Goal: Task Accomplishment & Management: Complete application form

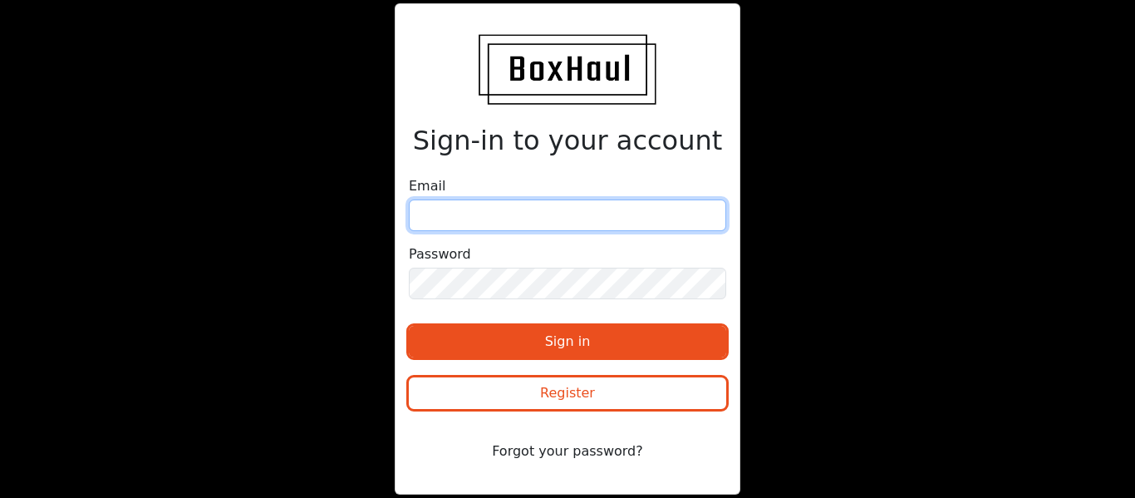
click at [489, 219] on input "email" at bounding box center [567, 215] width 317 height 32
type input "[EMAIL_ADDRESS][DOMAIN_NAME]"
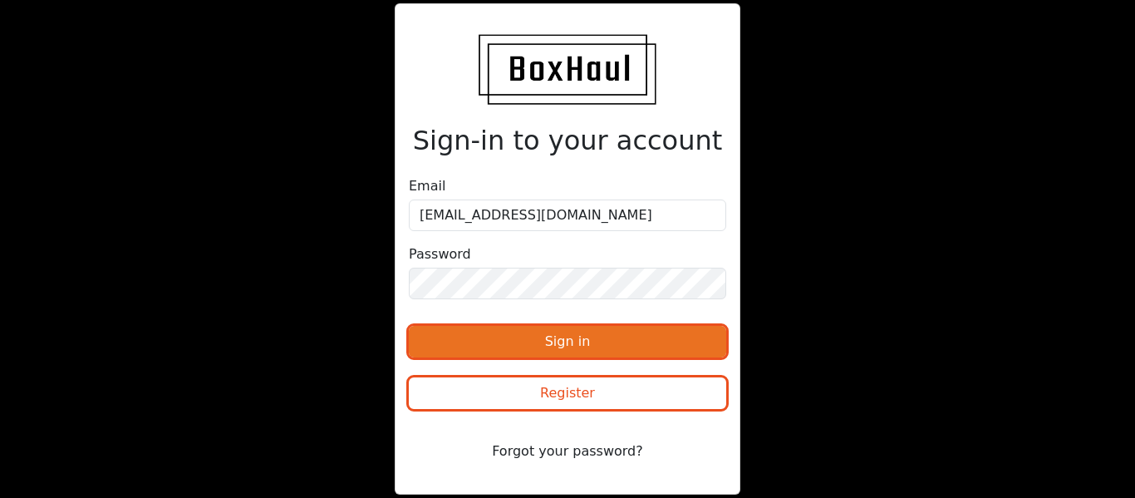
click at [513, 331] on button "Sign in" at bounding box center [567, 342] width 317 height 32
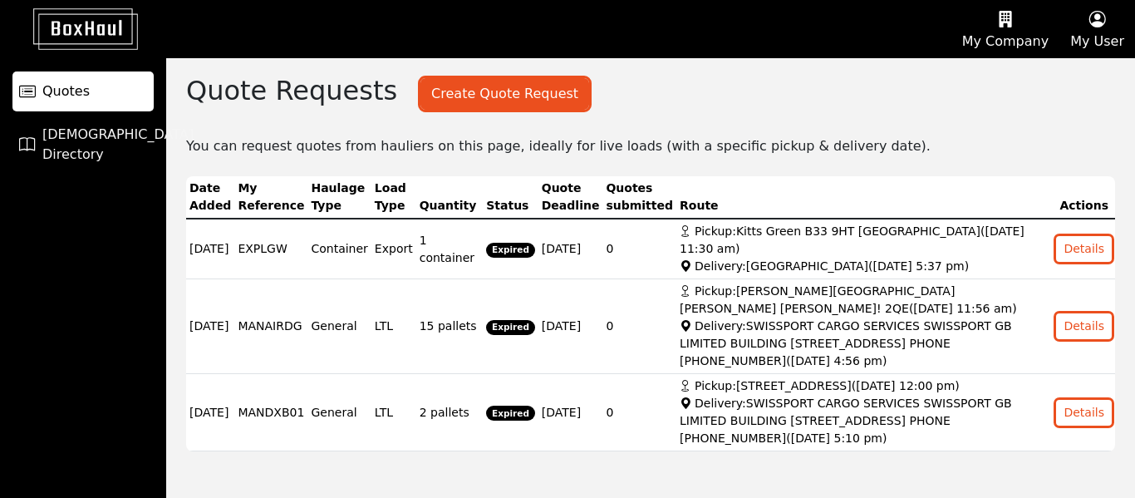
click at [461, 96] on button "Create Quote Request" at bounding box center [505, 94] width 169 height 32
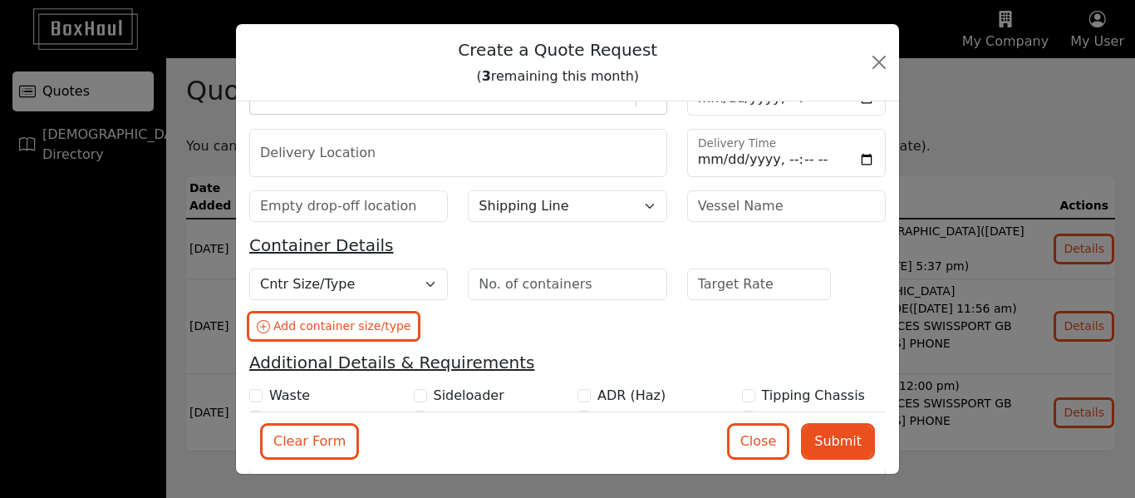
scroll to position [198, 0]
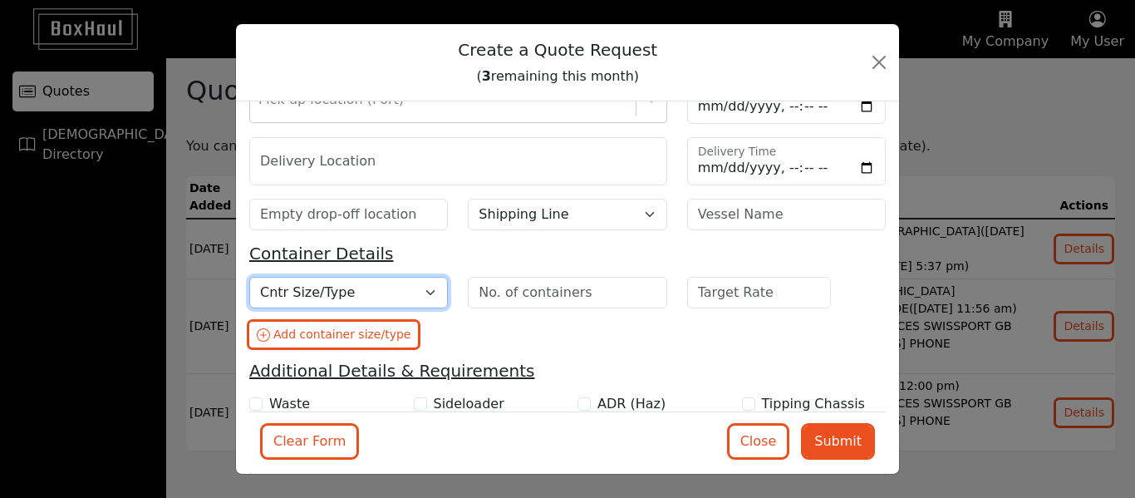
click at [421, 289] on select "Cntr Size/Type 20DC 40DC 40HC 45HC 40HCRF (Live) 40HCRF (NOR) 20TK 20OT 40OT 40…" at bounding box center [348, 293] width 199 height 32
click at [467, 336] on div "Cntr Size/Type 20DC 40DC 40HC 45HC 40HCRF (Live) 40HCRF (NOR) 20TK 20OT 40OT 40…" at bounding box center [567, 319] width 657 height 84
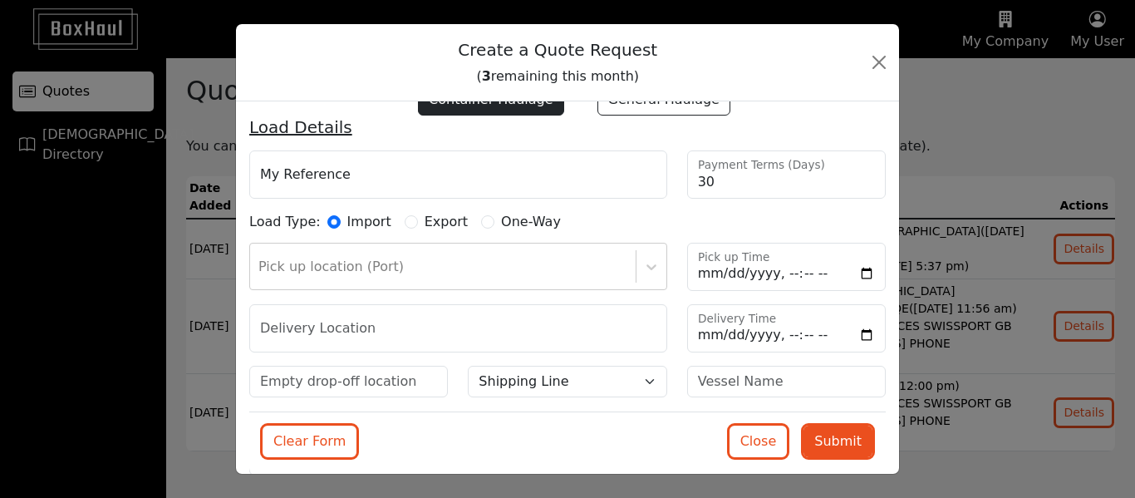
scroll to position [0, 0]
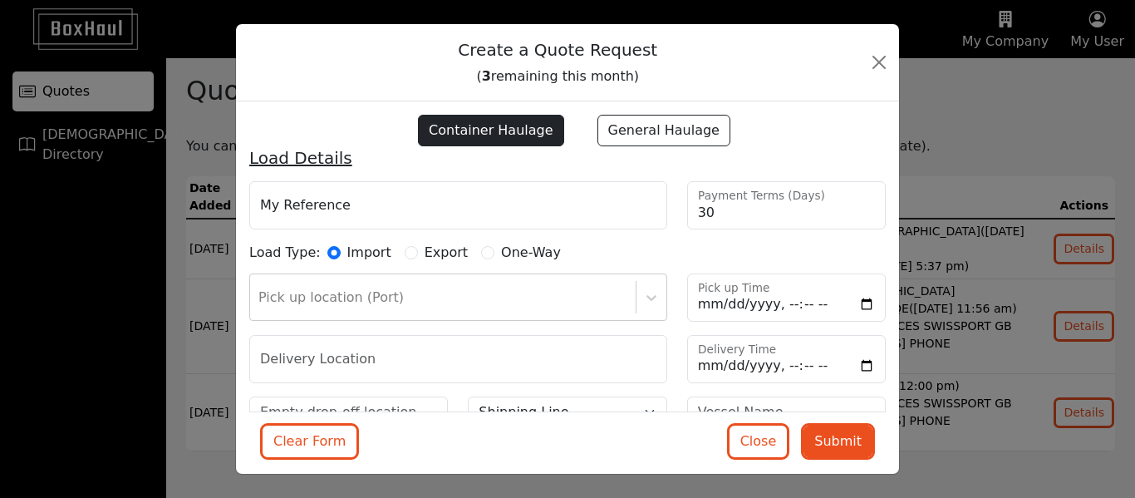
click at [642, 130] on label "General Haulage" at bounding box center [664, 131] width 133 height 32
click at [591, 130] on input "General Haulage" at bounding box center [584, 124] width 13 height 13
radio input "true"
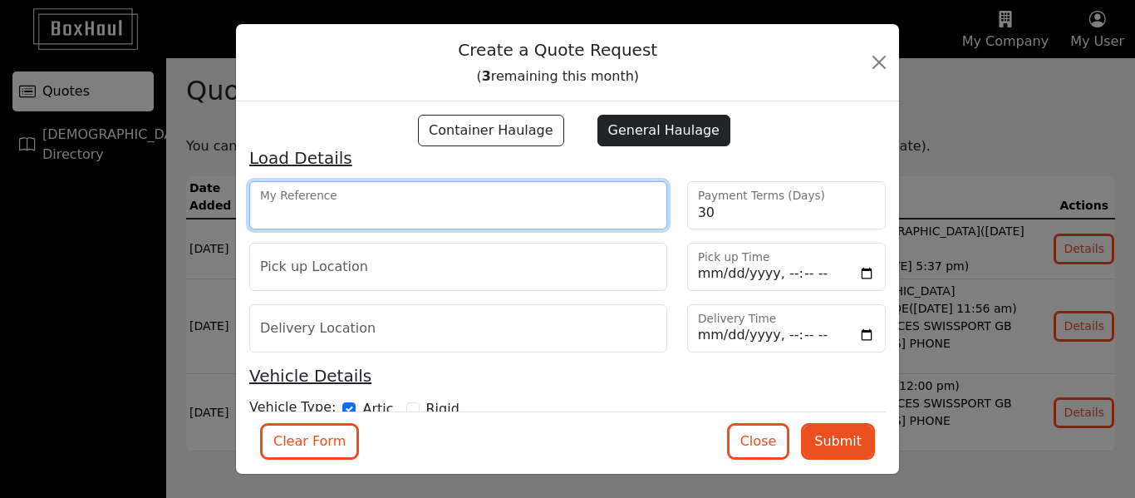
click at [579, 193] on input "My Reference" at bounding box center [458, 205] width 418 height 48
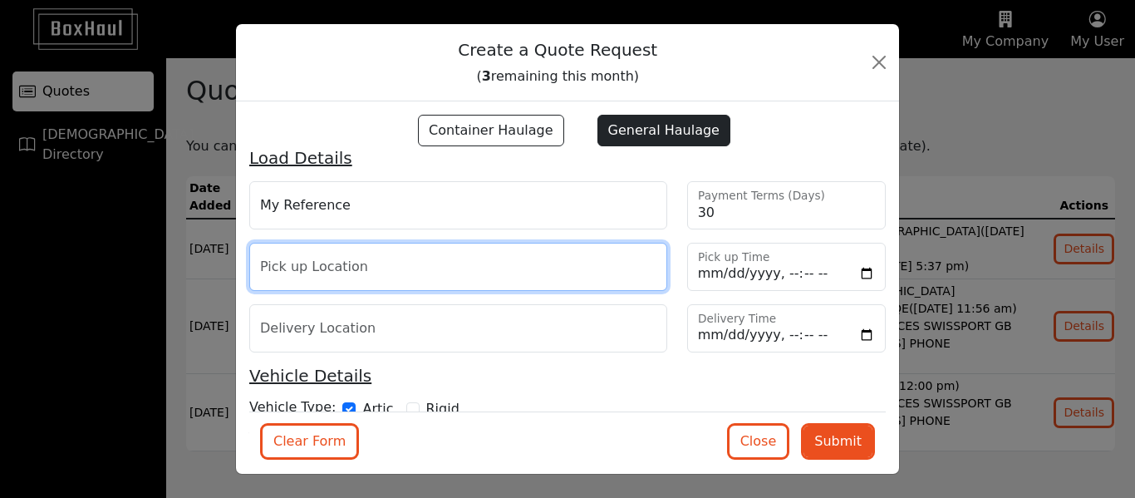
click at [622, 275] on input "text" at bounding box center [458, 267] width 418 height 48
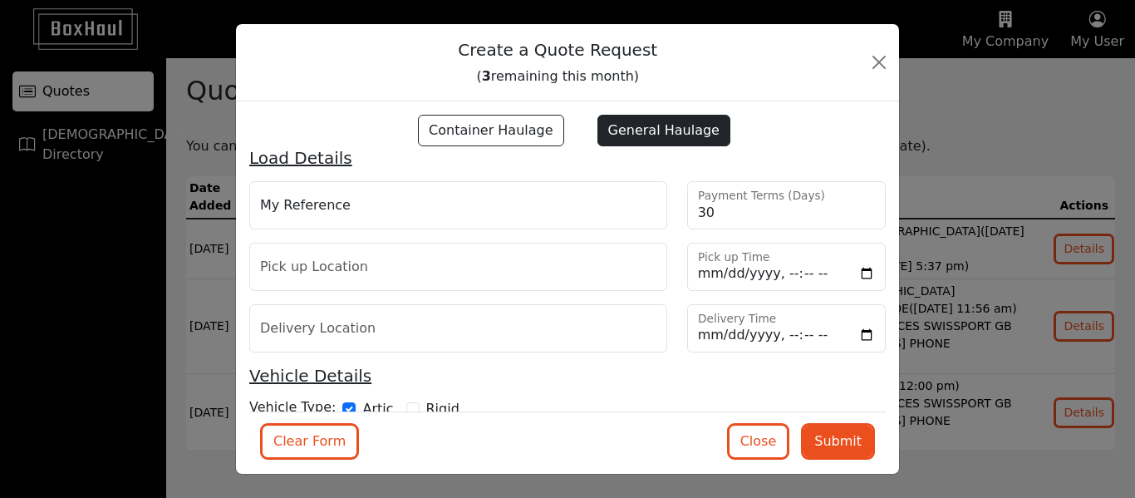
click at [347, 110] on div "Container Haulage General Haulage Load Details My Reference 30 Payment Terms (D…" at bounding box center [567, 287] width 663 height 372
click at [337, 73] on h1 "Create a Quote Request ( 3 remaining this month)" at bounding box center [557, 62] width 617 height 50
click at [880, 57] on button "Close" at bounding box center [879, 62] width 27 height 27
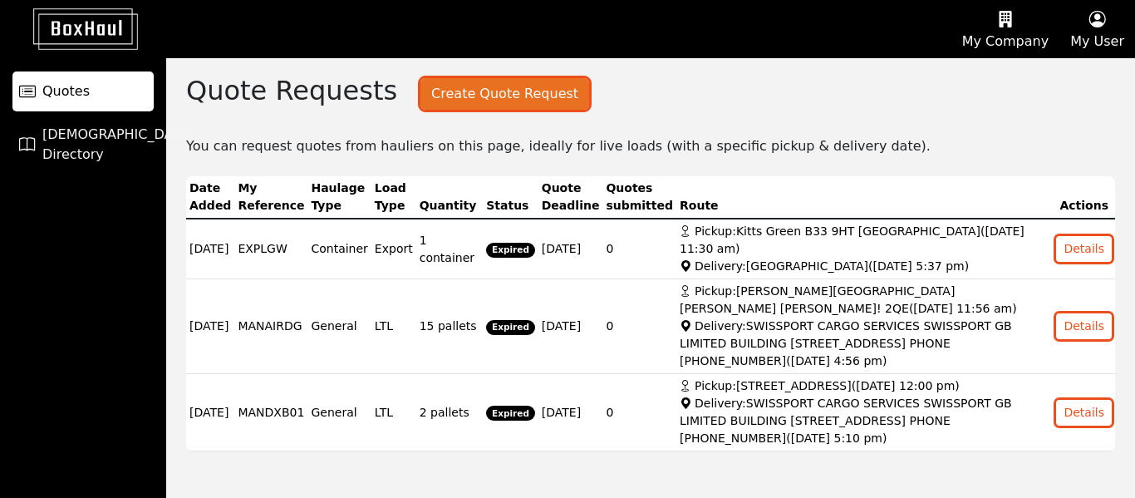
click at [460, 96] on button "Create Quote Request" at bounding box center [505, 94] width 169 height 32
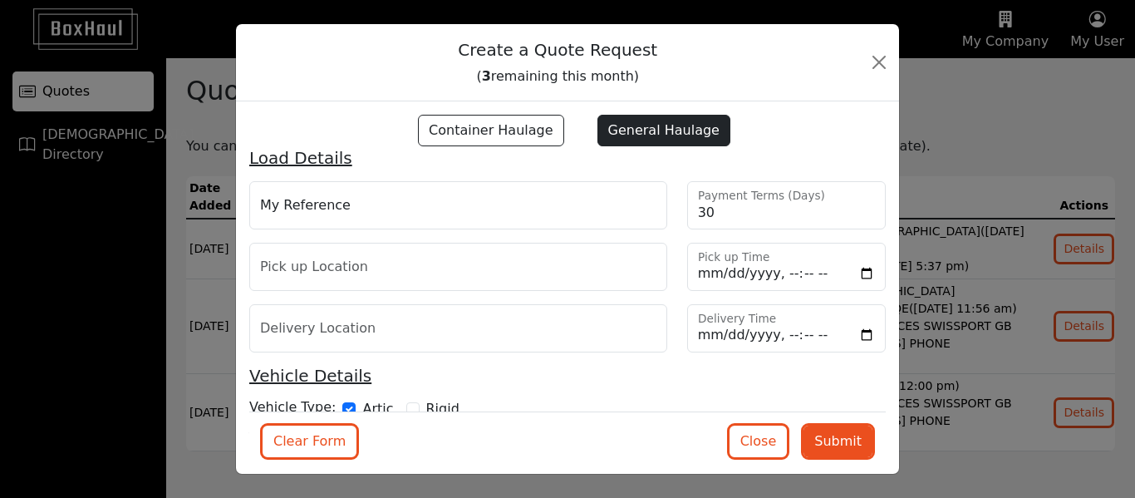
click at [480, 131] on label "Container Haulage" at bounding box center [491, 131] width 146 height 32
click at [411, 131] on input "Container Haulage" at bounding box center [404, 124] width 13 height 13
radio input "true"
radio input "false"
checkbox input "false"
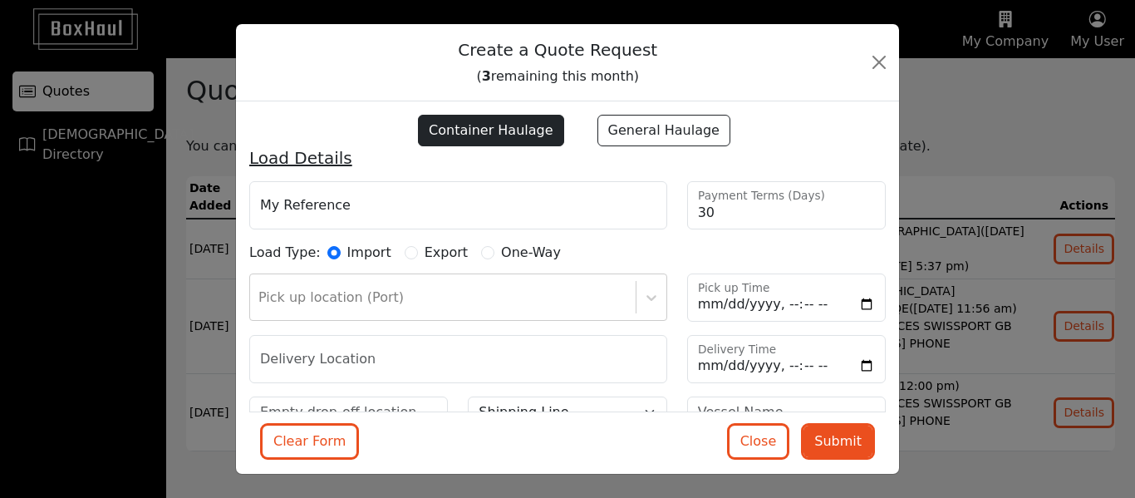
click at [629, 136] on label "General Haulage" at bounding box center [664, 131] width 133 height 32
click at [591, 131] on input "General Haulage" at bounding box center [584, 124] width 13 height 13
radio input "true"
radio input "false"
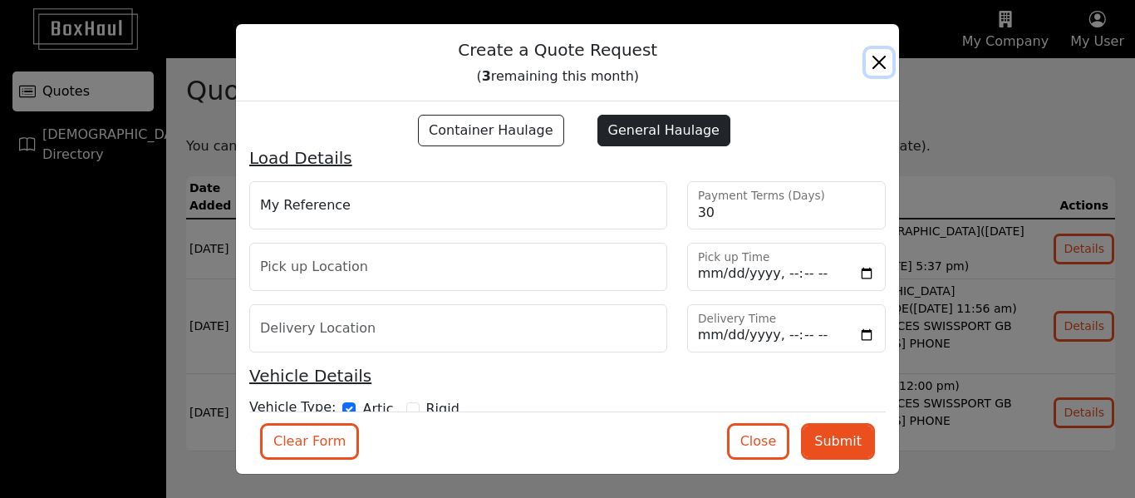
click at [880, 54] on button "Close" at bounding box center [879, 62] width 27 height 27
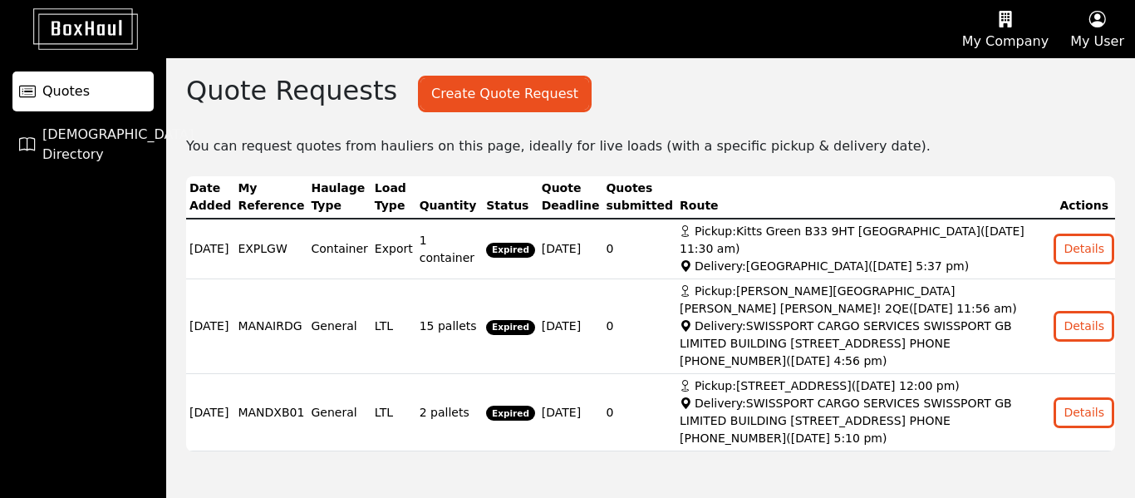
click at [1102, 25] on icon "button" at bounding box center [1097, 19] width 54 height 25
click at [1014, 134] on link "Logout" at bounding box center [1068, 133] width 131 height 27
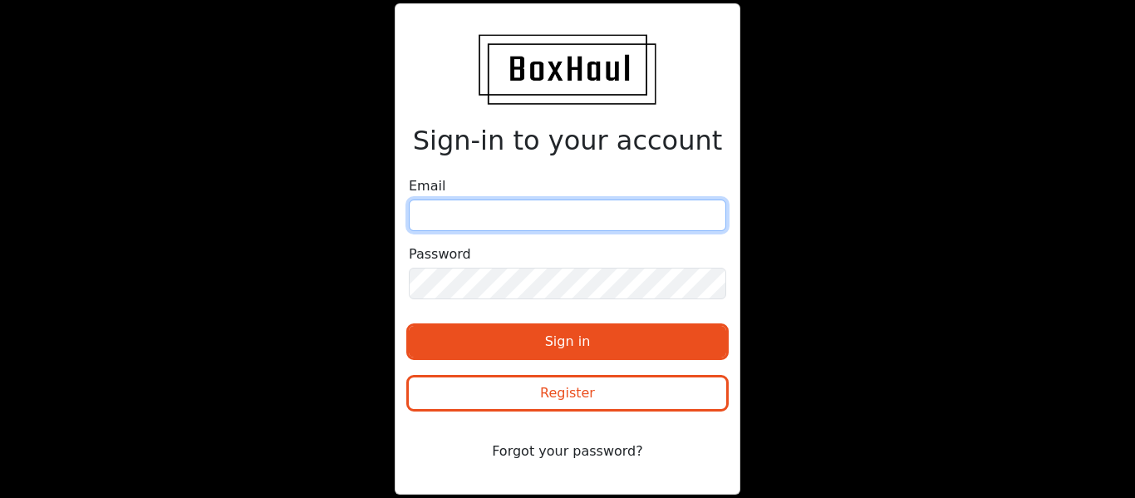
click at [635, 212] on input "email" at bounding box center [567, 215] width 317 height 32
type input "[EMAIL_ADDRESS][DOMAIN_NAME]"
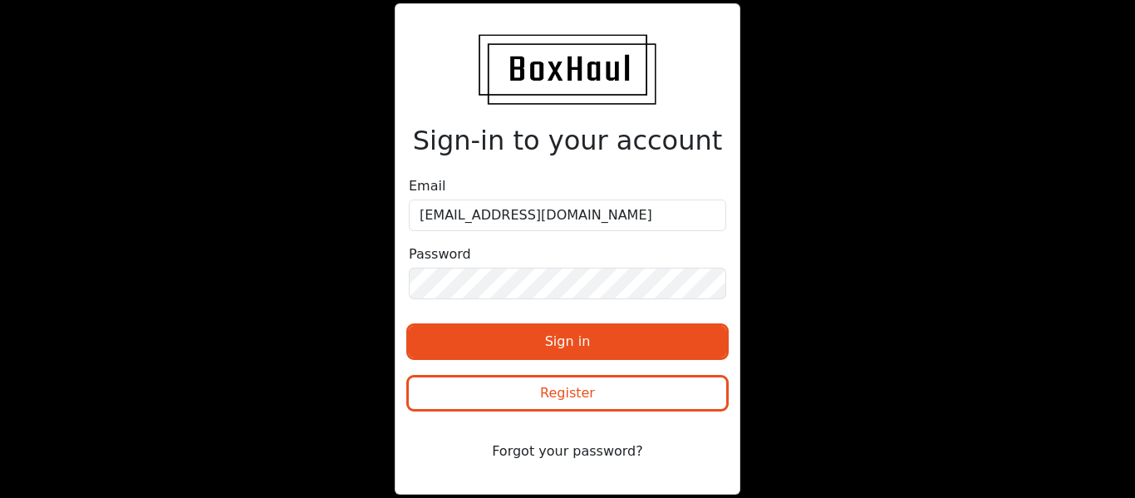
click at [37, 201] on div "Sign-in to your account Email [EMAIL_ADDRESS][DOMAIN_NAME] Password Sign in Reg…" at bounding box center [567, 249] width 1135 height 498
click at [45, 271] on div "Sign-in to your account Email [EMAIL_ADDRESS][DOMAIN_NAME] Password Sign in Reg…" at bounding box center [567, 249] width 1135 height 498
click at [409, 326] on button "Sign in" at bounding box center [567, 342] width 317 height 32
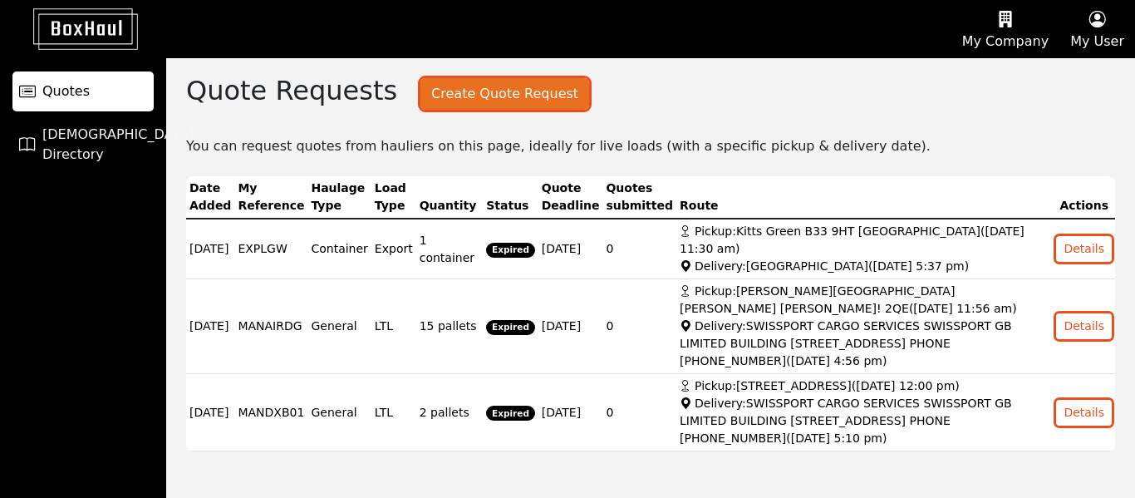
click at [432, 99] on button "Create Quote Request" at bounding box center [505, 94] width 169 height 32
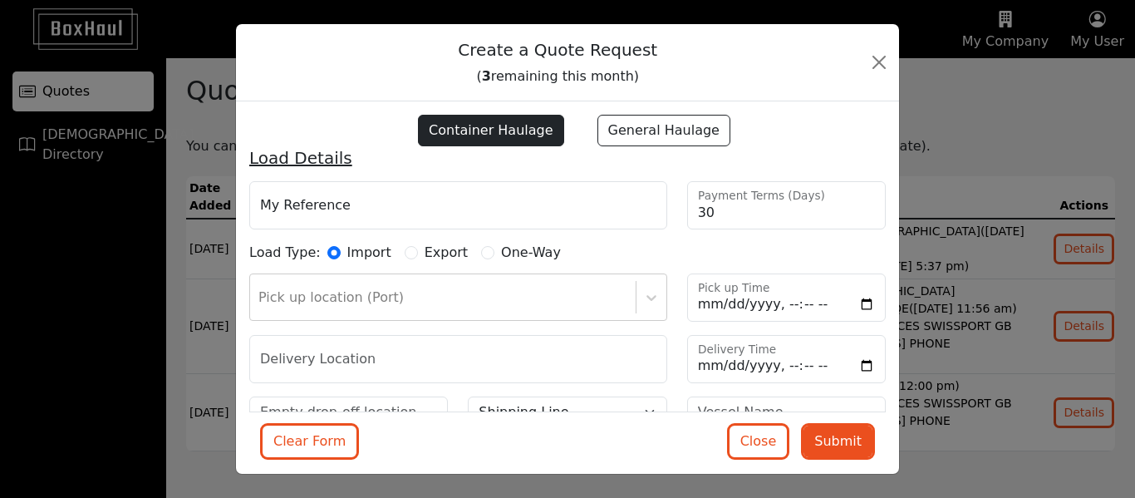
click at [504, 130] on label "Container Haulage" at bounding box center [491, 131] width 146 height 32
click at [411, 130] on input "Container Haulage" at bounding box center [404, 124] width 13 height 13
click at [644, 130] on label "General Haulage" at bounding box center [664, 131] width 133 height 32
click at [591, 130] on input "General Haulage" at bounding box center [584, 124] width 13 height 13
radio input "true"
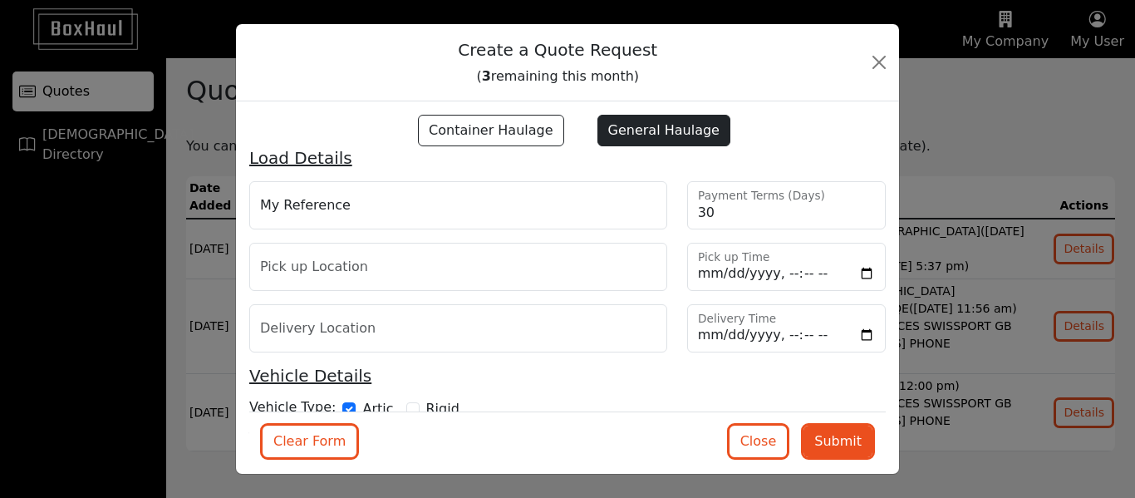
click at [509, 121] on label "Container Haulage" at bounding box center [491, 131] width 146 height 32
click at [411, 121] on input "Container Haulage" at bounding box center [404, 124] width 13 height 13
radio input "true"
radio input "false"
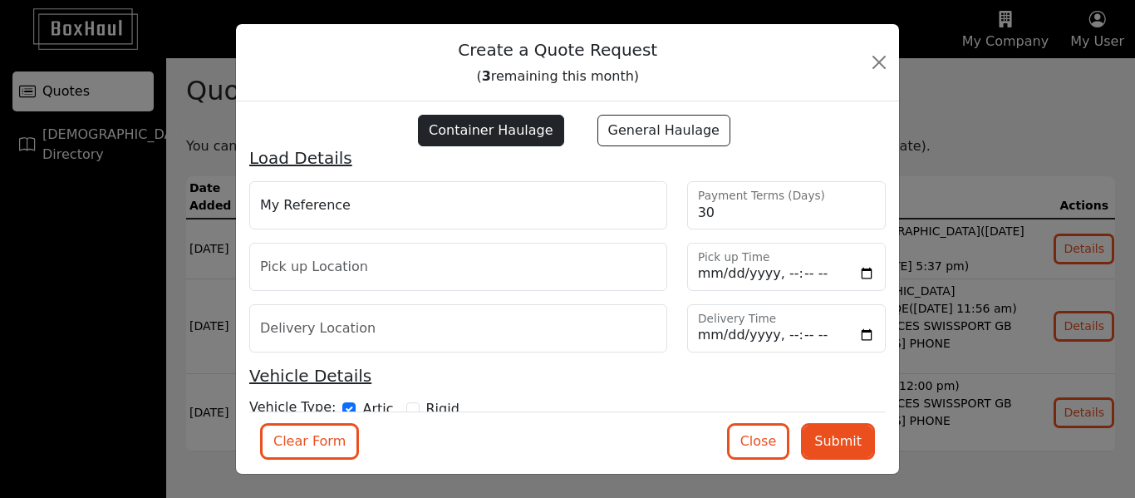
checkbox input "false"
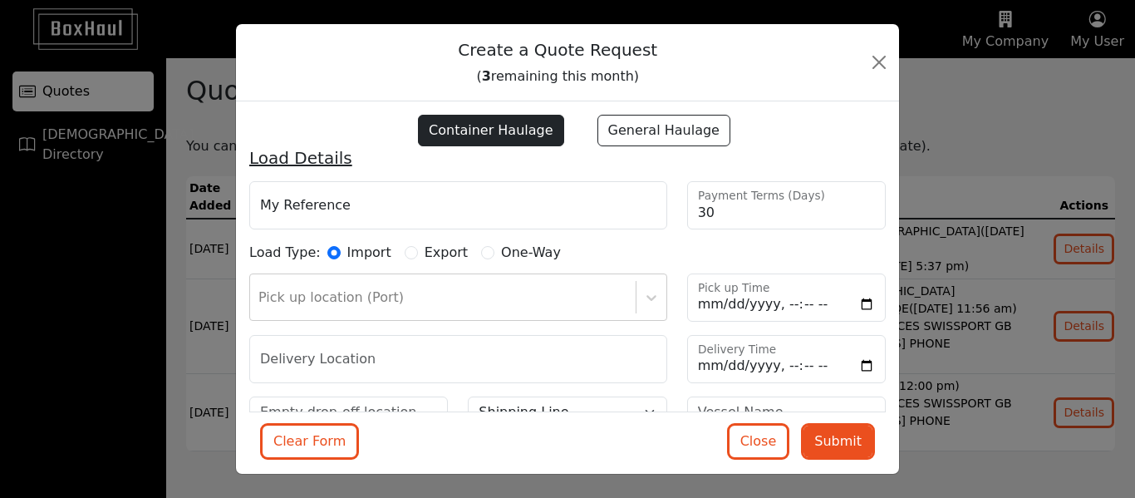
click at [634, 132] on label "General Haulage" at bounding box center [664, 131] width 133 height 32
click at [591, 131] on input "General Haulage" at bounding box center [584, 124] width 13 height 13
radio input "true"
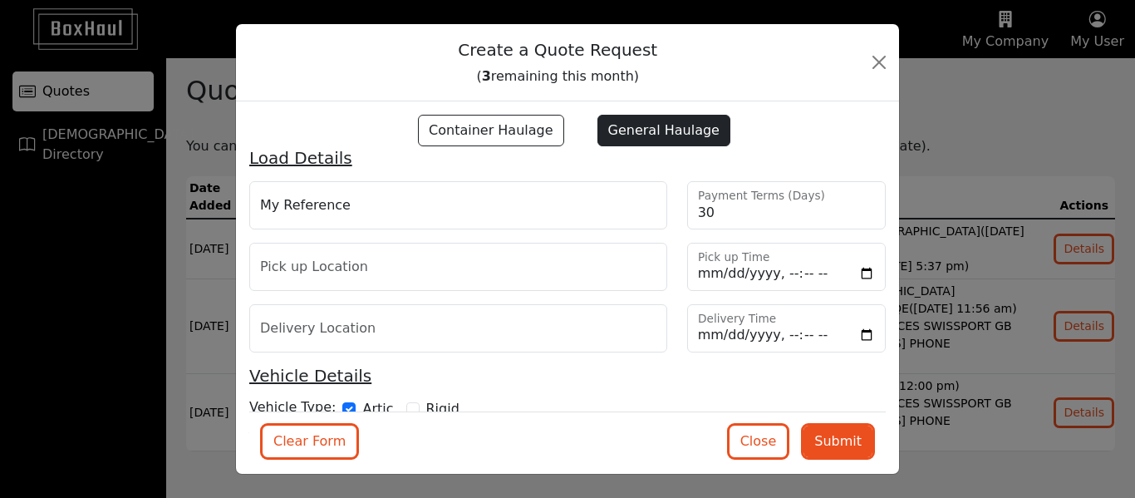
click at [511, 125] on label "Container Haulage" at bounding box center [491, 131] width 146 height 32
click at [411, 125] on input "Container Haulage" at bounding box center [404, 124] width 13 height 13
radio input "true"
radio input "false"
checkbox input "false"
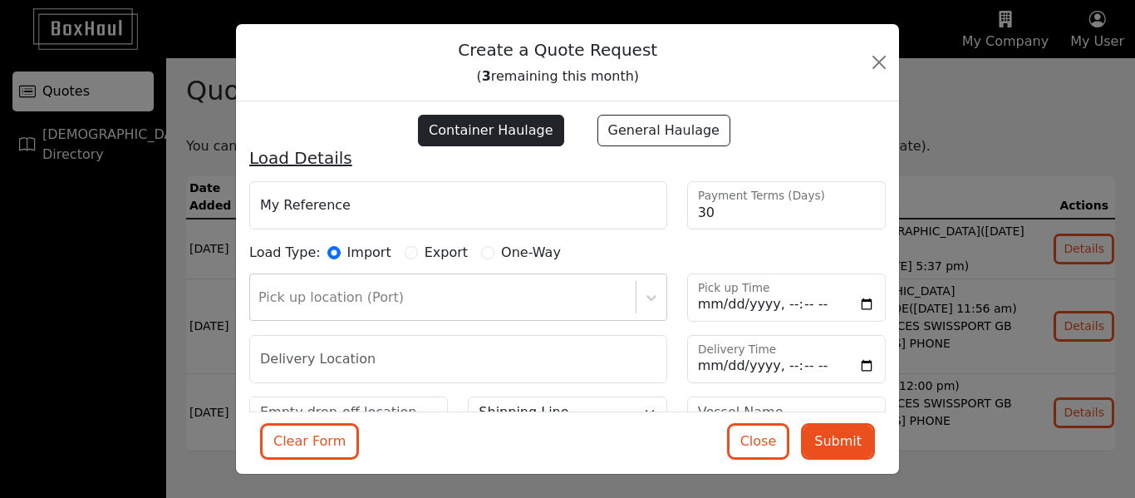
click at [625, 122] on label "General Haulage" at bounding box center [664, 131] width 133 height 32
click at [591, 122] on input "General Haulage" at bounding box center [584, 124] width 13 height 13
radio input "true"
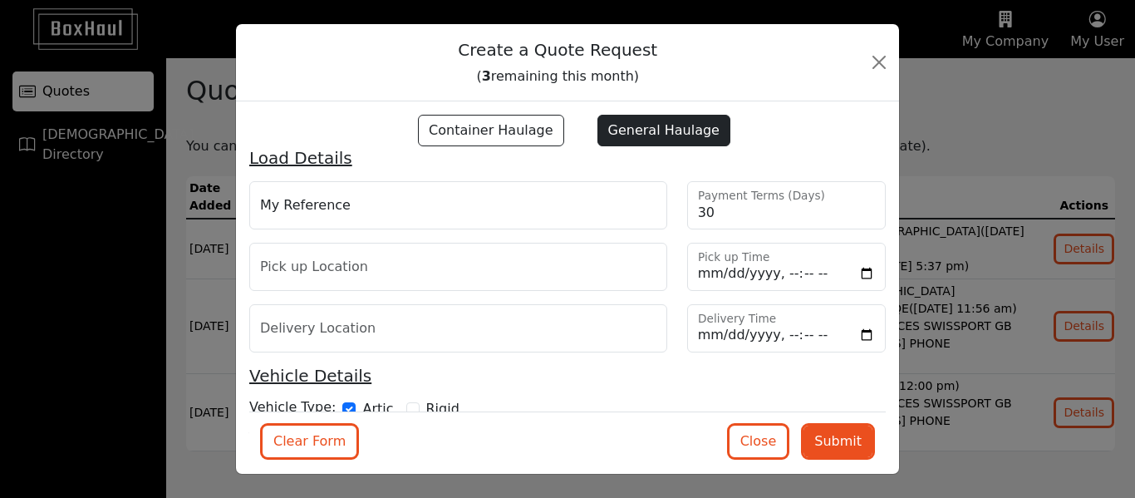
click at [556, 124] on label "Container Haulage" at bounding box center [491, 131] width 146 height 32
click at [411, 124] on input "Container Haulage" at bounding box center [404, 124] width 13 height 13
radio input "true"
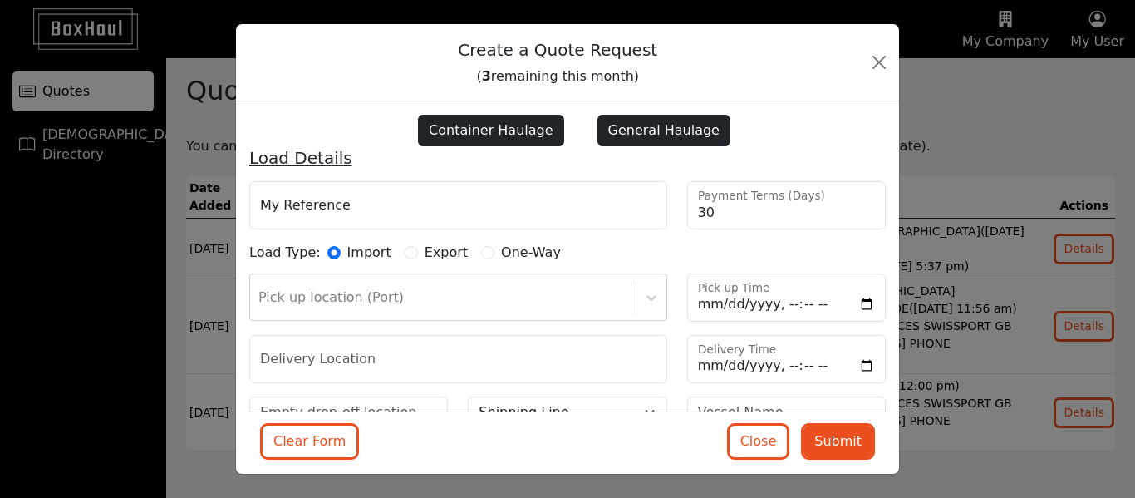
radio input "false"
checkbox input "false"
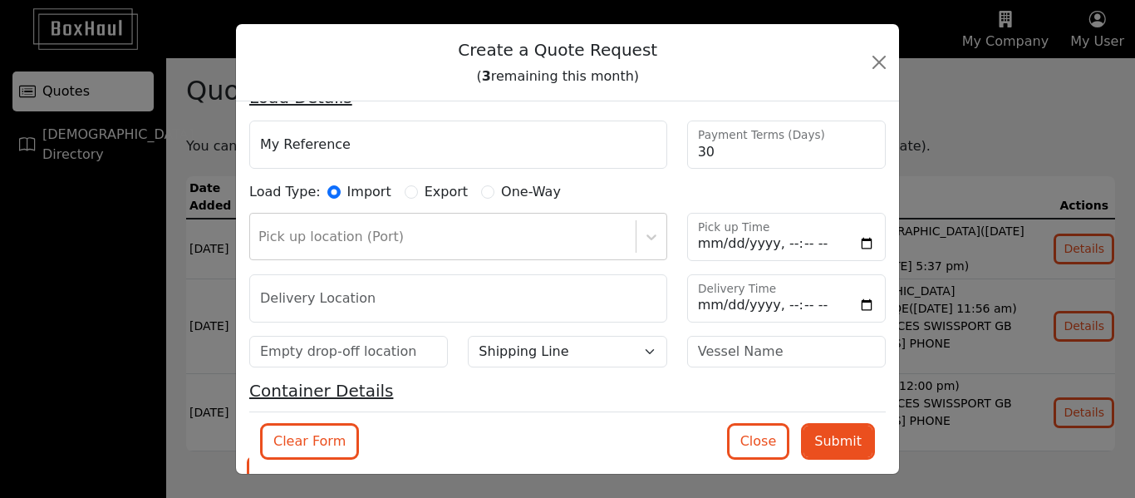
scroll to position [64, 0]
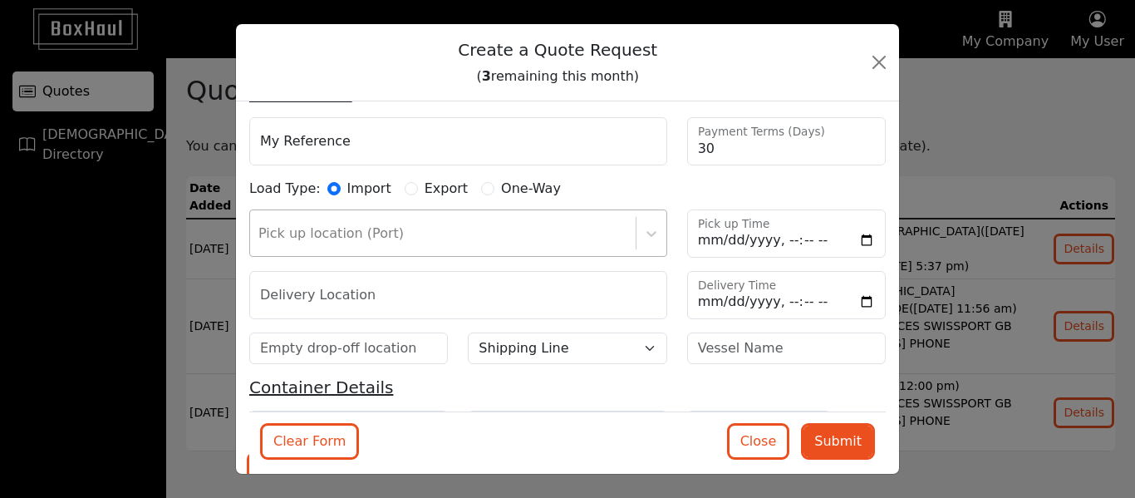
click at [560, 233] on div "Pick up location (Port)" at bounding box center [458, 232] width 418 height 47
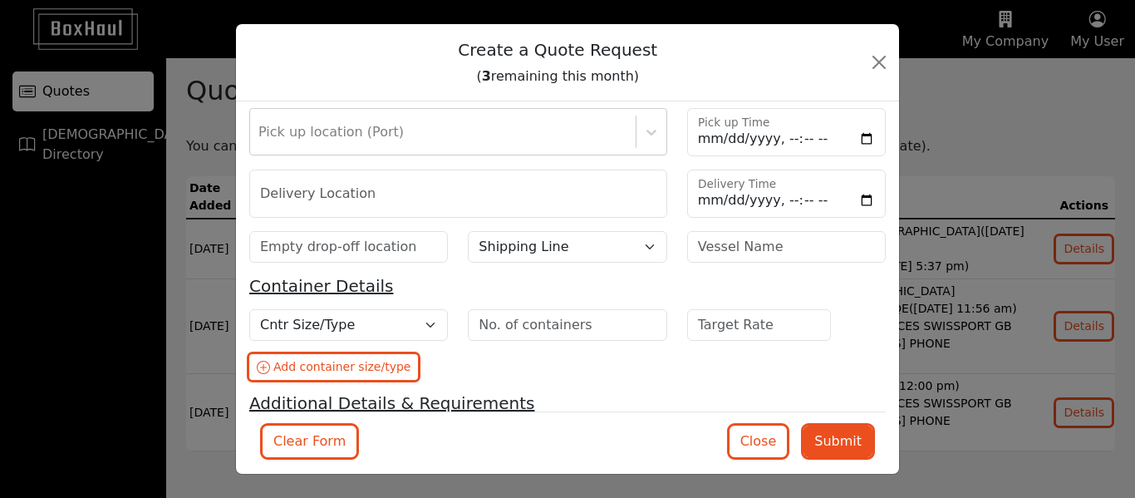
scroll to position [164, 0]
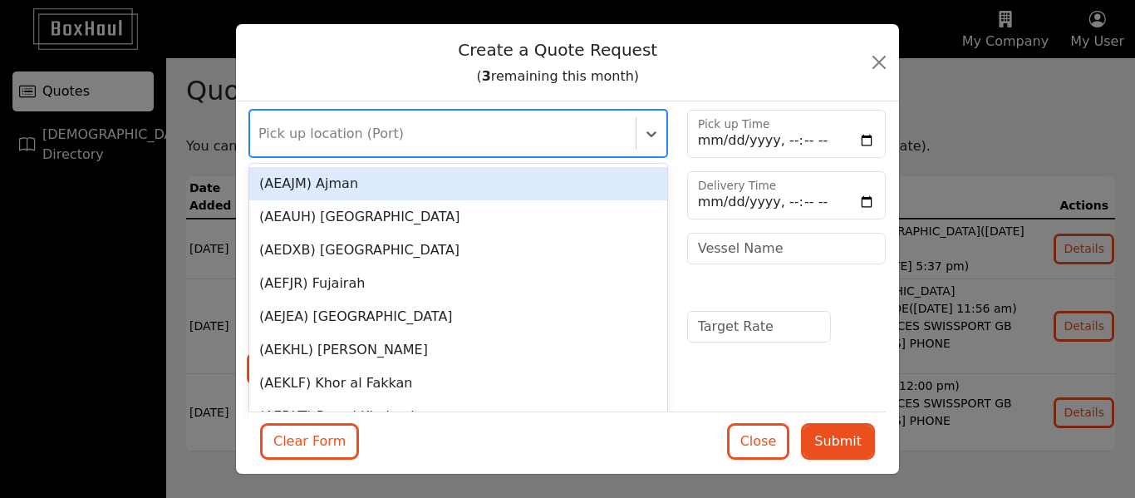
click at [465, 129] on div "494 results available. Use Up and Down to choose options, press Enter to select…" at bounding box center [458, 133] width 418 height 47
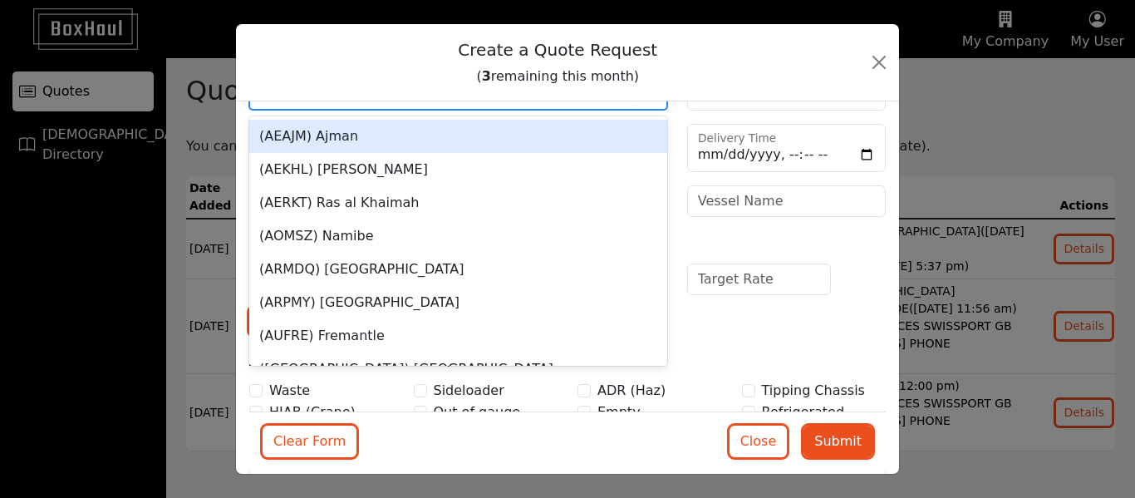
scroll to position [186, 0]
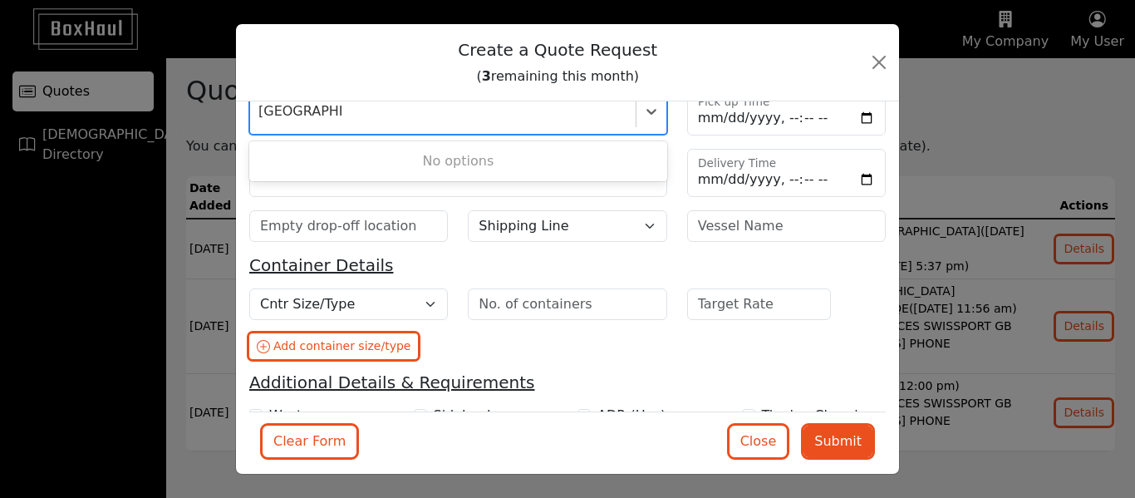
type input "[GEOGRAPHIC_DATA]"
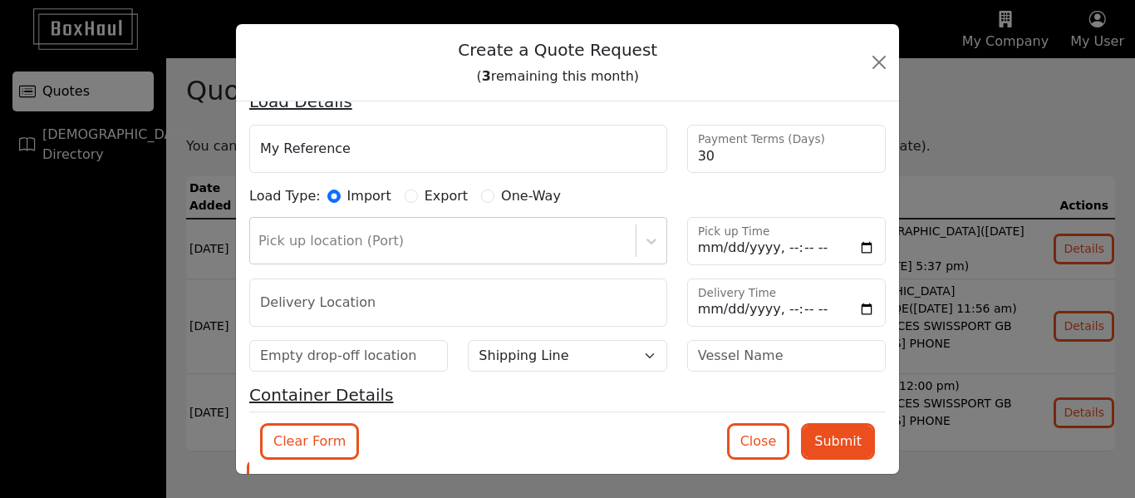
scroll to position [46, 0]
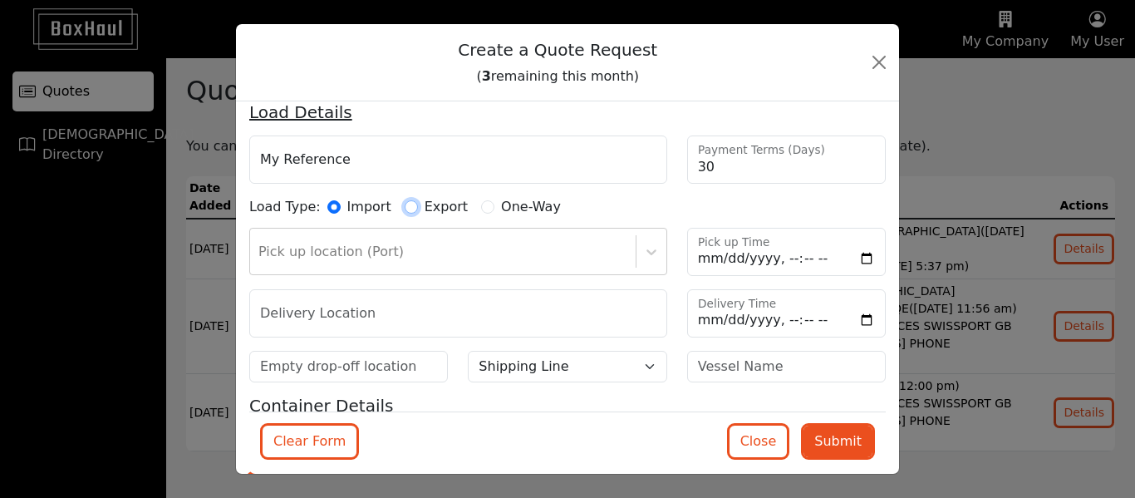
click at [405, 205] on input "Export" at bounding box center [411, 206] width 13 height 13
radio input "true"
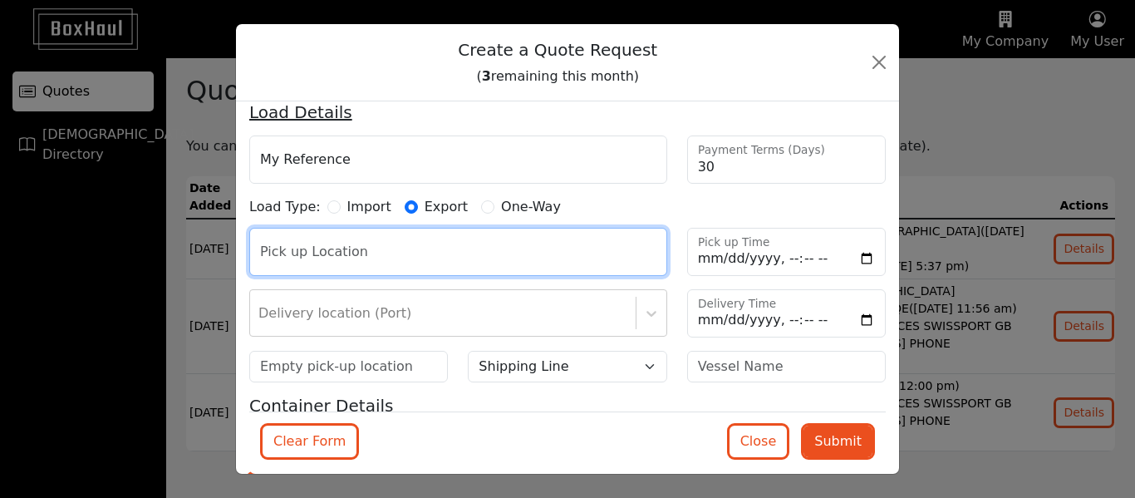
click at [384, 256] on input "text" at bounding box center [458, 252] width 418 height 48
type input "m"
click at [384, 256] on input "text" at bounding box center [458, 252] width 418 height 48
click at [383, 256] on input "B27 7uy" at bounding box center [458, 252] width 418 height 48
type input "B"
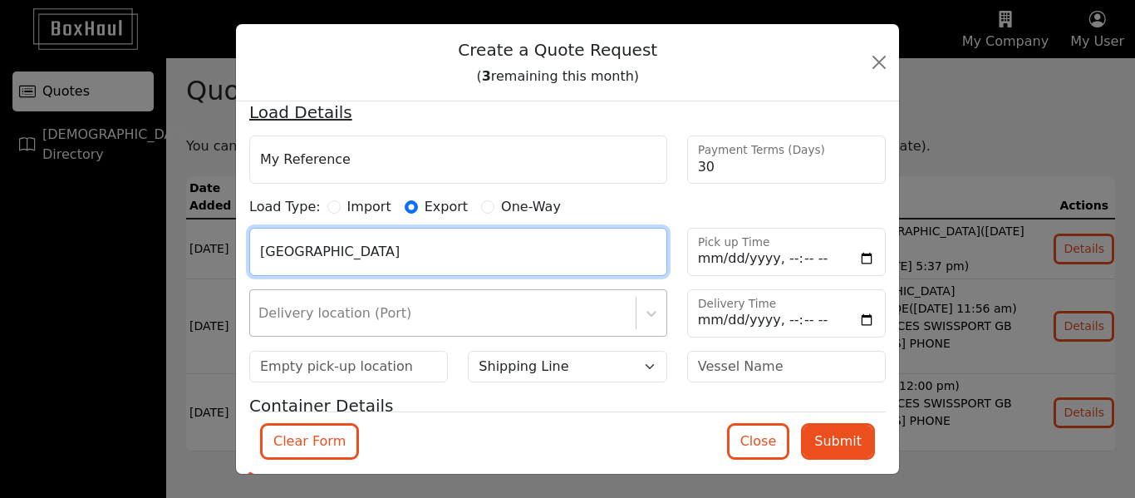
type input "[GEOGRAPHIC_DATA]"
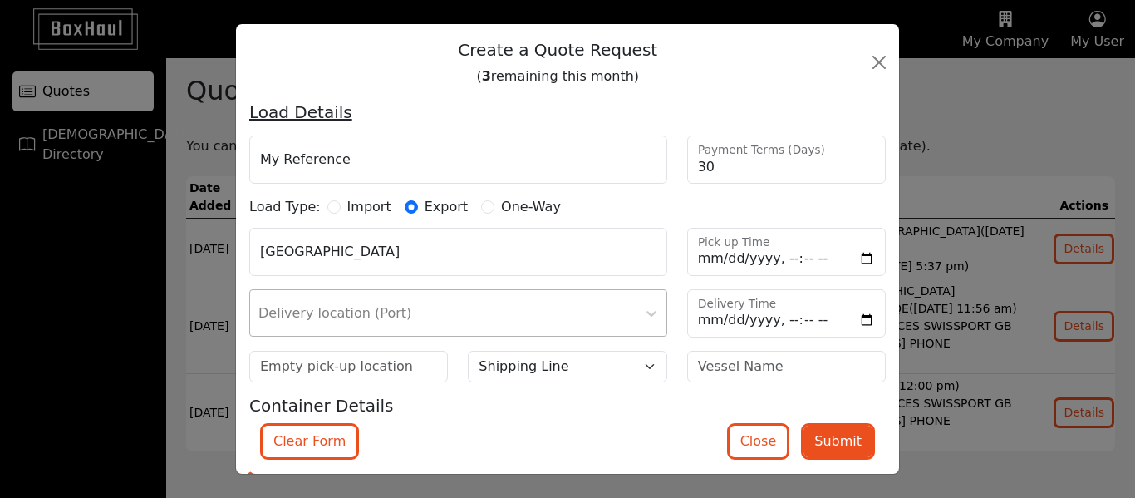
click at [352, 317] on div "Delivery location (Port)" at bounding box center [458, 312] width 418 height 47
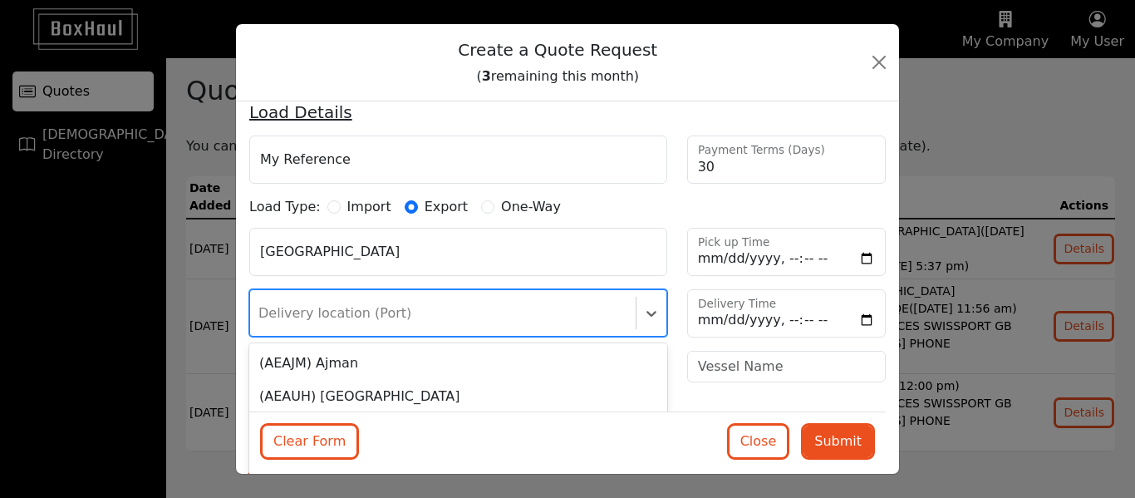
scroll to position [273, 0]
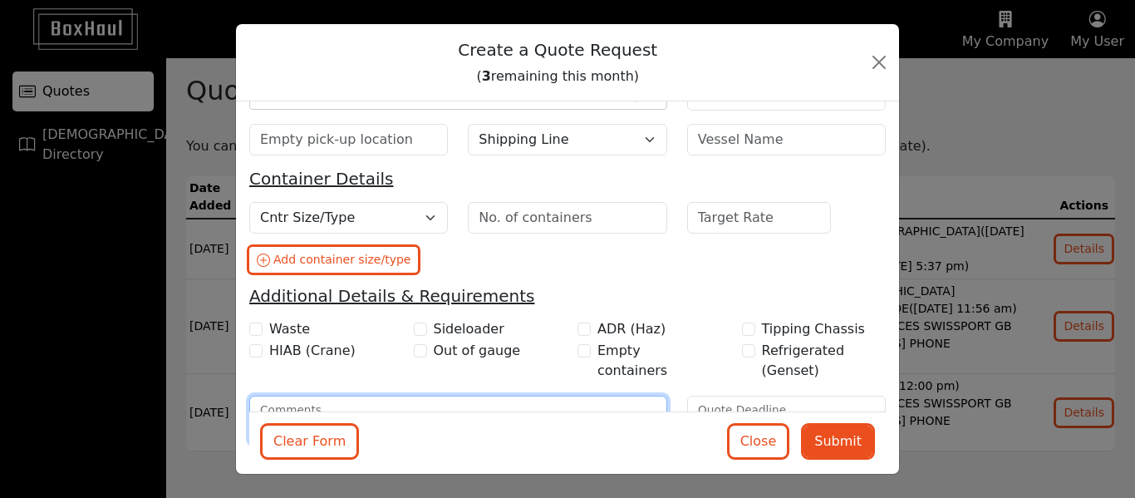
click at [465, 408] on textarea "Comments" at bounding box center [458, 420] width 418 height 48
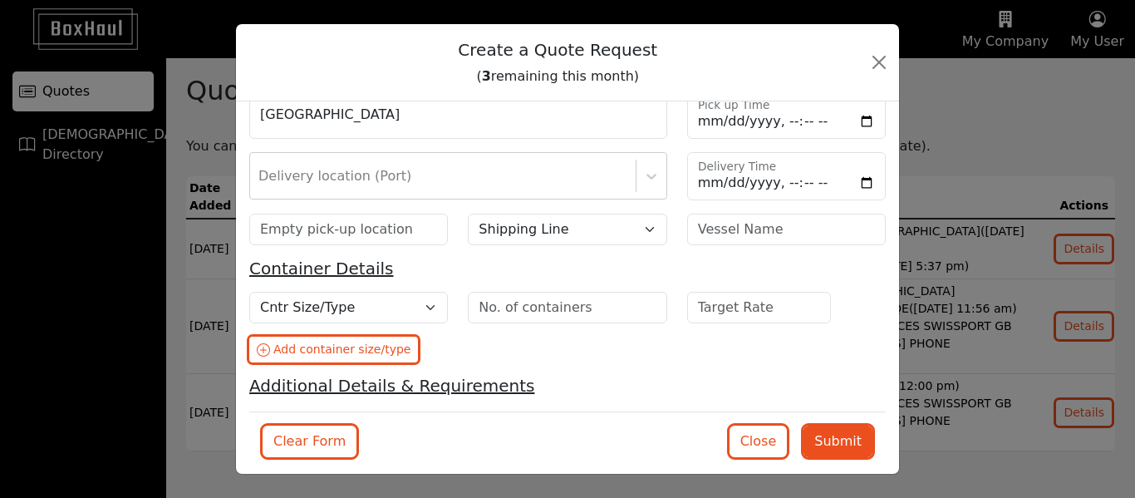
scroll to position [0, 0]
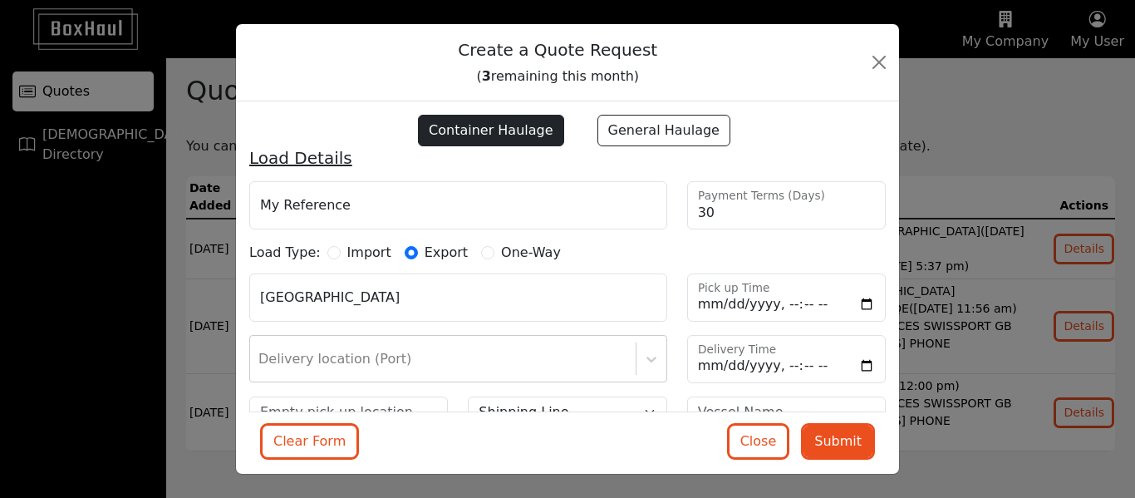
click at [358, 255] on label "Import" at bounding box center [369, 253] width 44 height 20
click at [341, 255] on input "Import" at bounding box center [333, 252] width 13 height 13
radio input "true"
click at [347, 299] on div "Pick up location (Port)" at bounding box center [458, 296] width 418 height 47
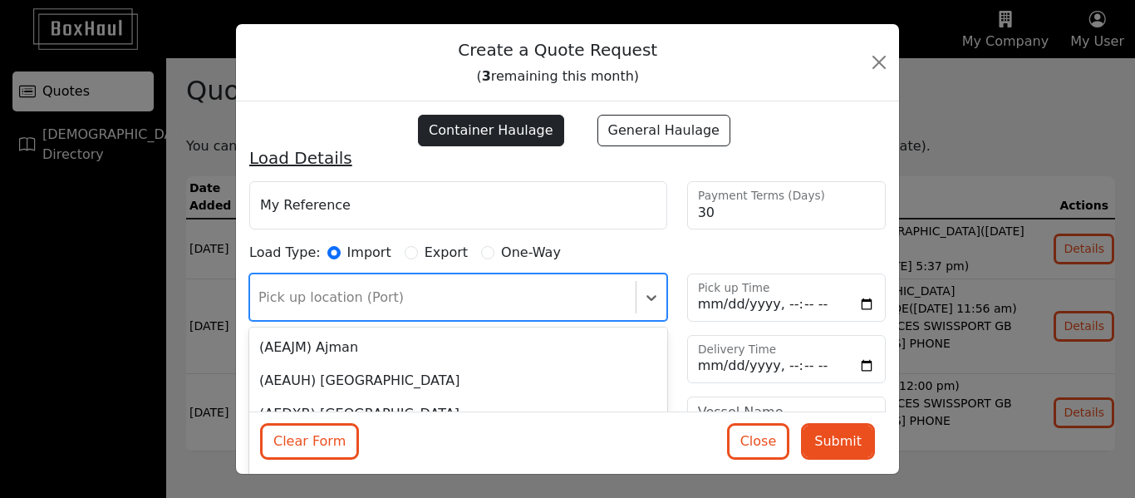
scroll to position [211, 0]
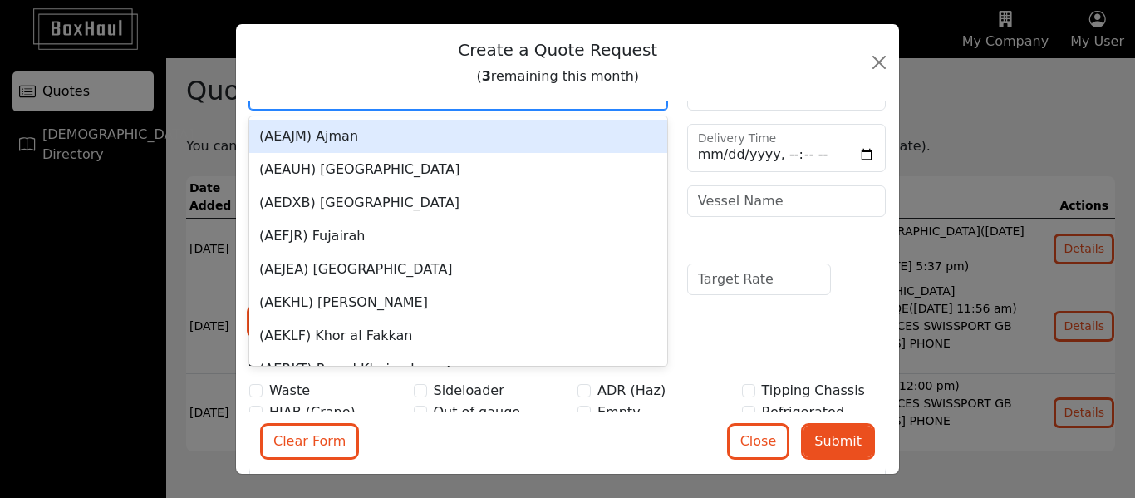
click at [400, 45] on h1 "Create a Quote Request ( 3 remaining this month)" at bounding box center [557, 62] width 617 height 50
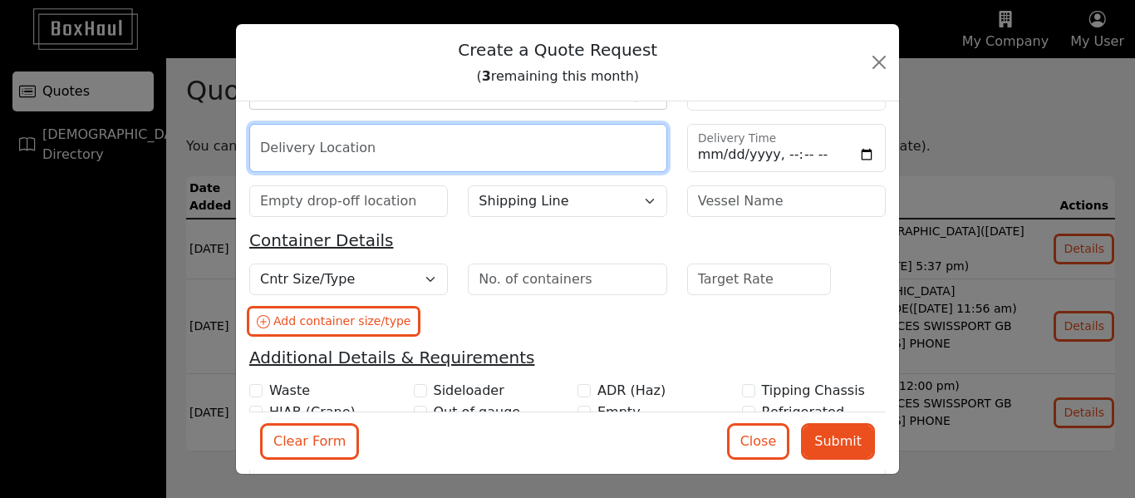
click at [367, 155] on input "text" at bounding box center [458, 148] width 418 height 48
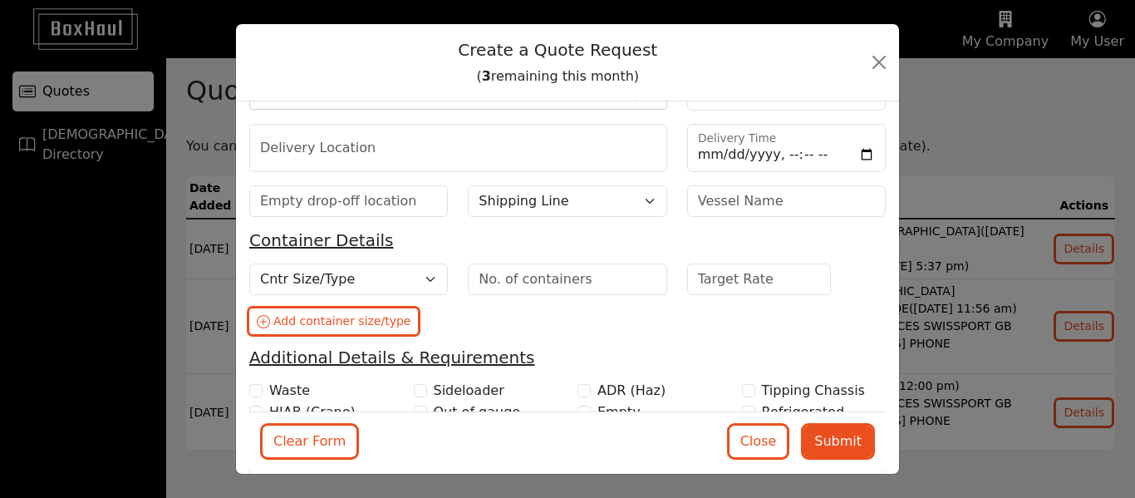
click at [362, 73] on h1 "Create a Quote Request ( 3 remaining this month)" at bounding box center [557, 62] width 617 height 50
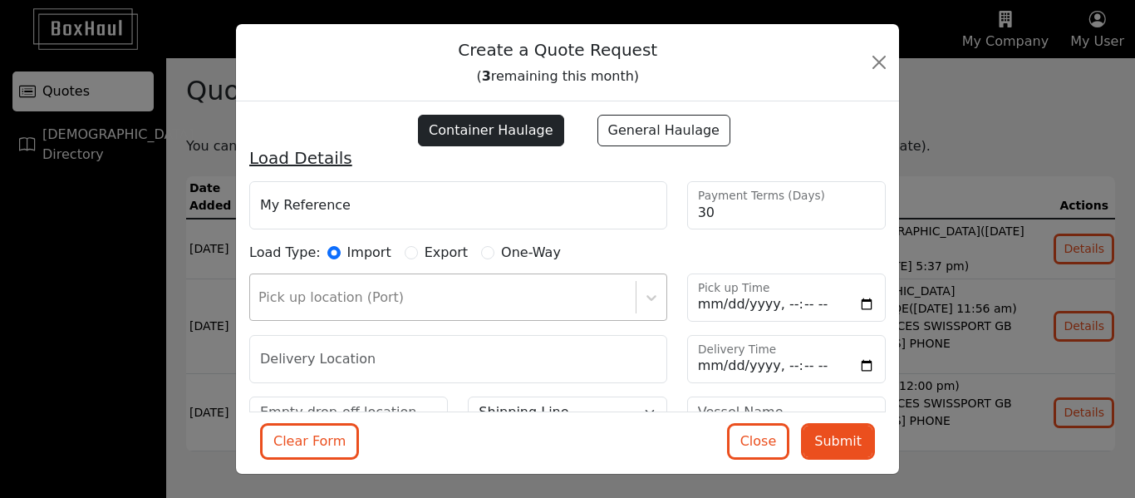
click at [309, 308] on div "Pick up location (Port)" at bounding box center [458, 296] width 418 height 47
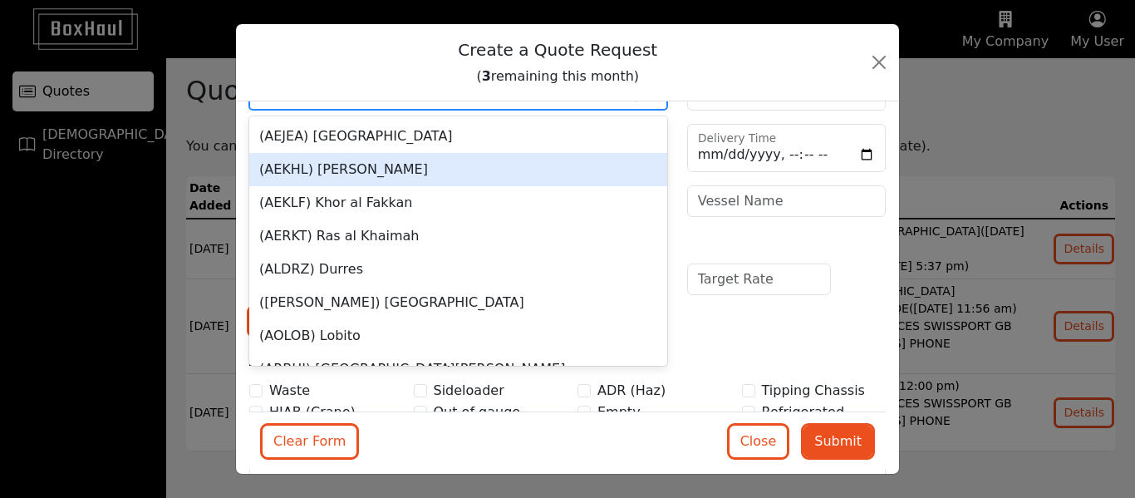
scroll to position [186, 0]
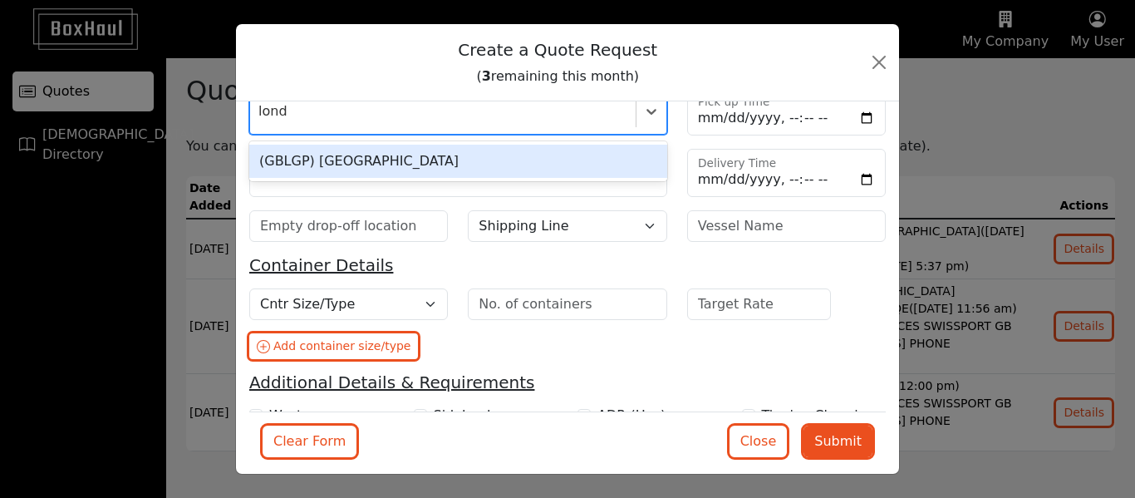
type input "londo"
click at [386, 166] on div "(GBLGP) [GEOGRAPHIC_DATA]" at bounding box center [458, 161] width 418 height 33
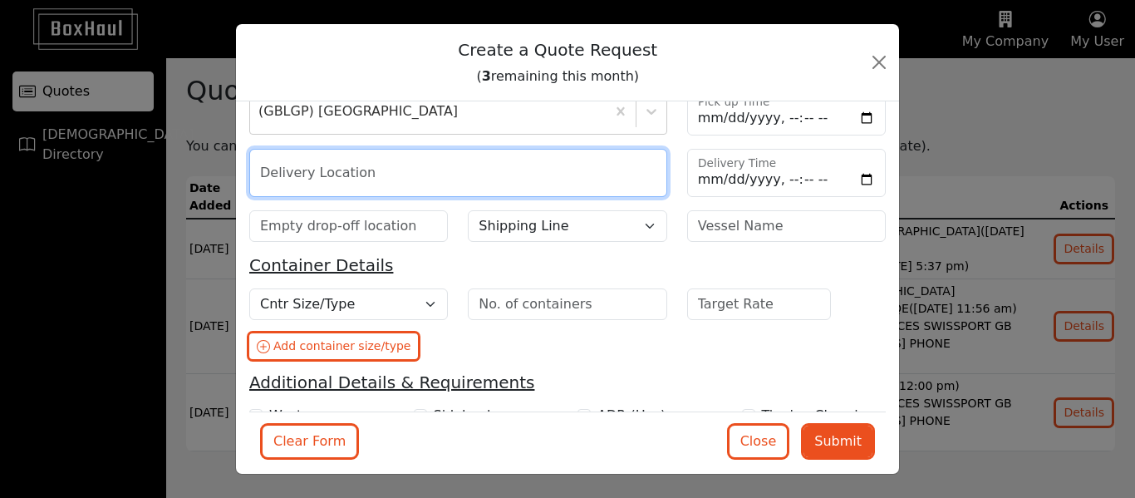
click at [386, 166] on input "text" at bounding box center [458, 173] width 418 height 48
type input "[GEOGRAPHIC_DATA]"
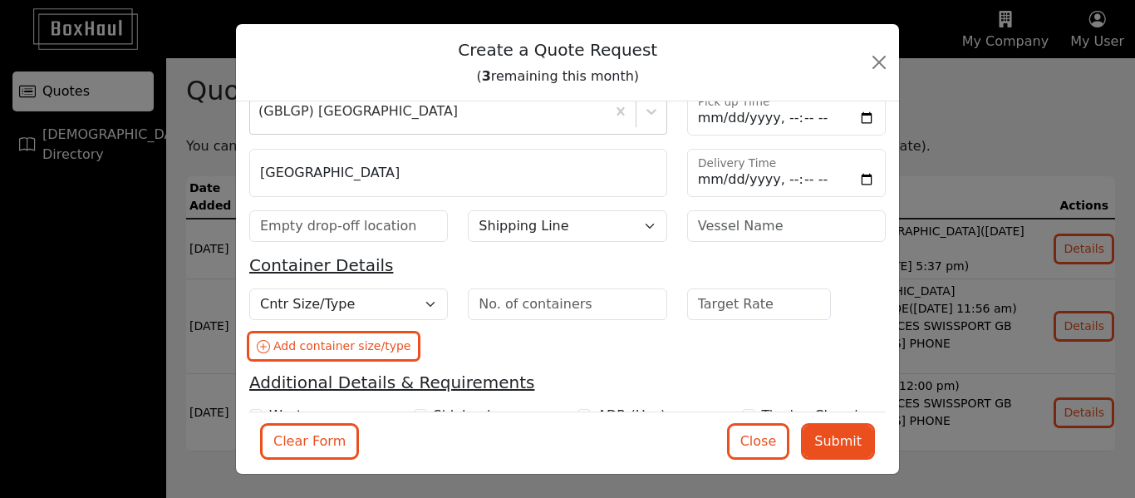
click at [452, 226] on div at bounding box center [348, 232] width 219 height 45
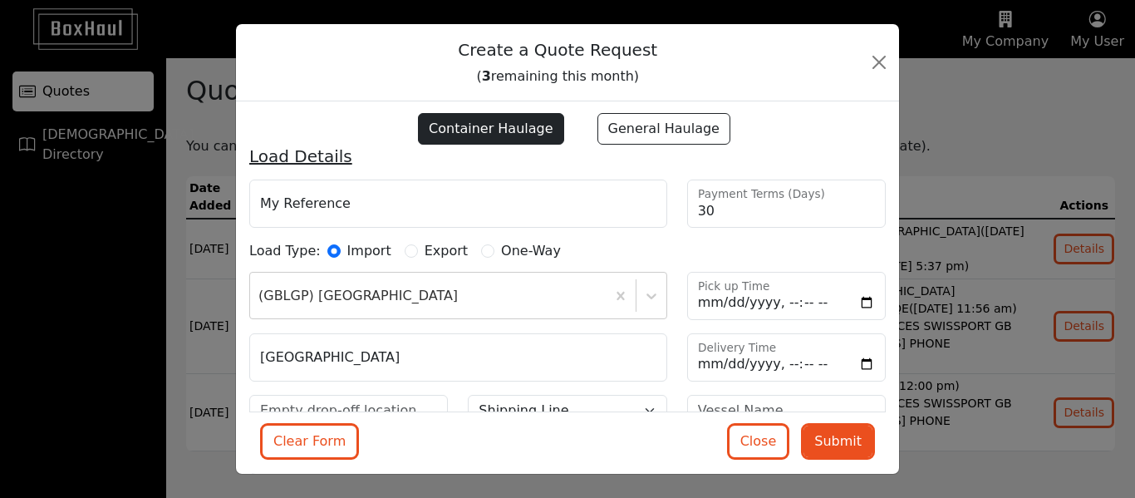
scroll to position [0, 0]
click at [432, 250] on label "Export" at bounding box center [446, 253] width 43 height 20
click at [418, 250] on input "Export" at bounding box center [411, 252] width 13 height 13
radio input "true"
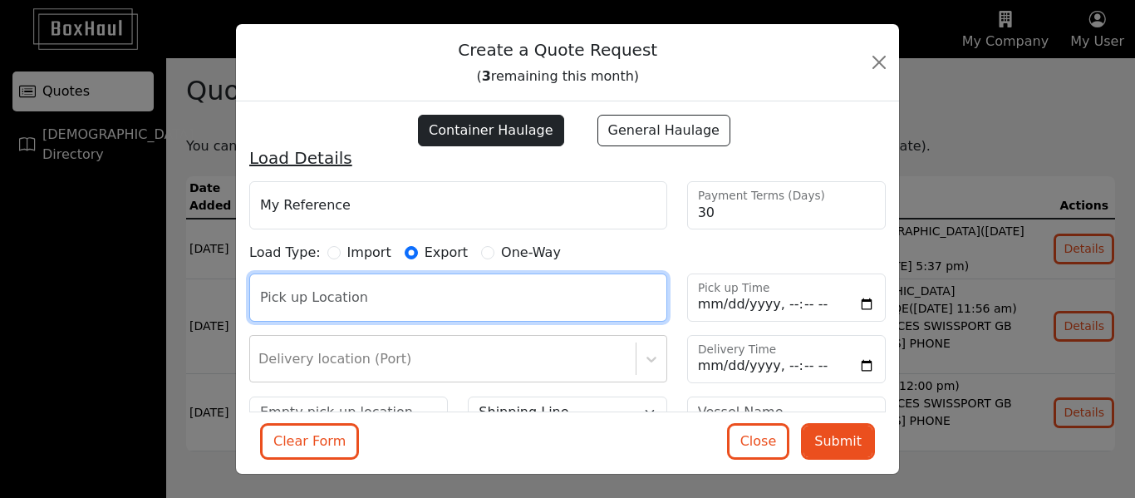
click at [412, 296] on input "text" at bounding box center [458, 297] width 418 height 48
type input "Luton"
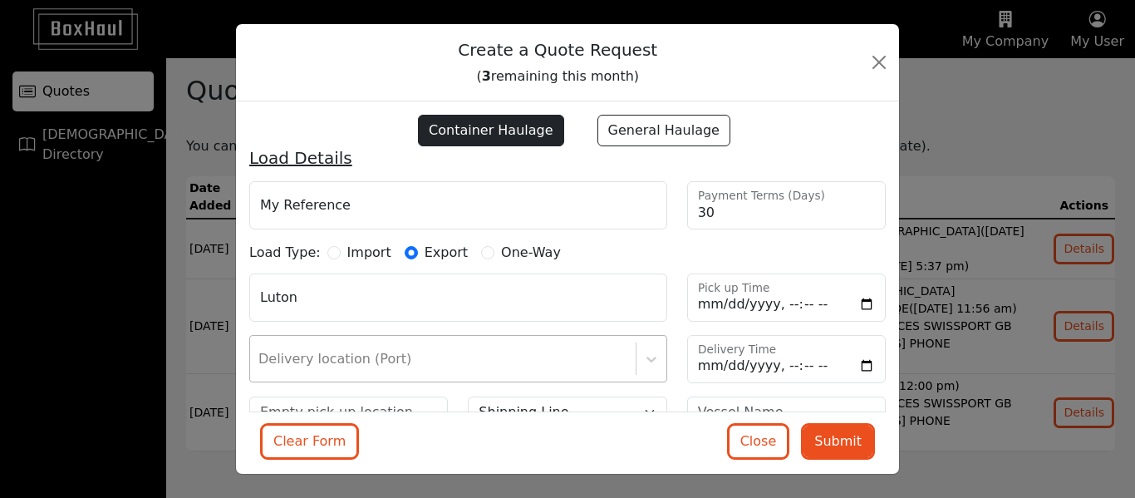
click at [354, 355] on div "Delivery location (Port)" at bounding box center [458, 358] width 418 height 47
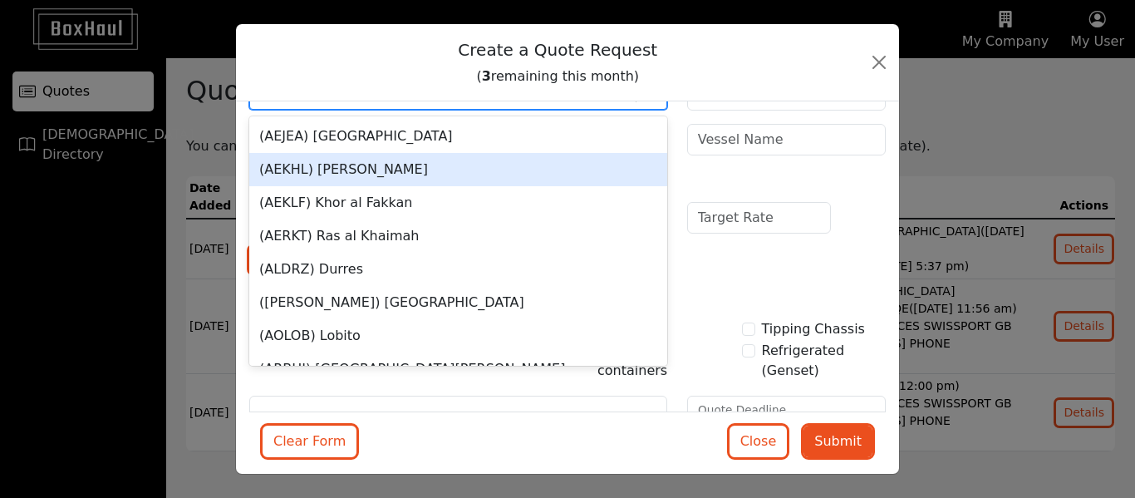
scroll to position [248, 0]
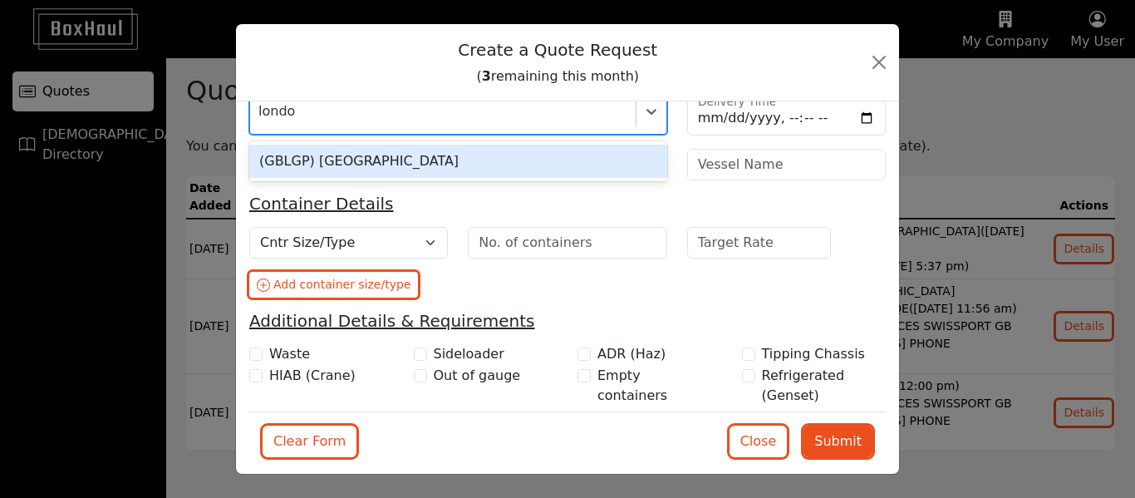
type input "[GEOGRAPHIC_DATA]"
click at [367, 163] on div "(GBLGP) [GEOGRAPHIC_DATA]" at bounding box center [458, 161] width 418 height 33
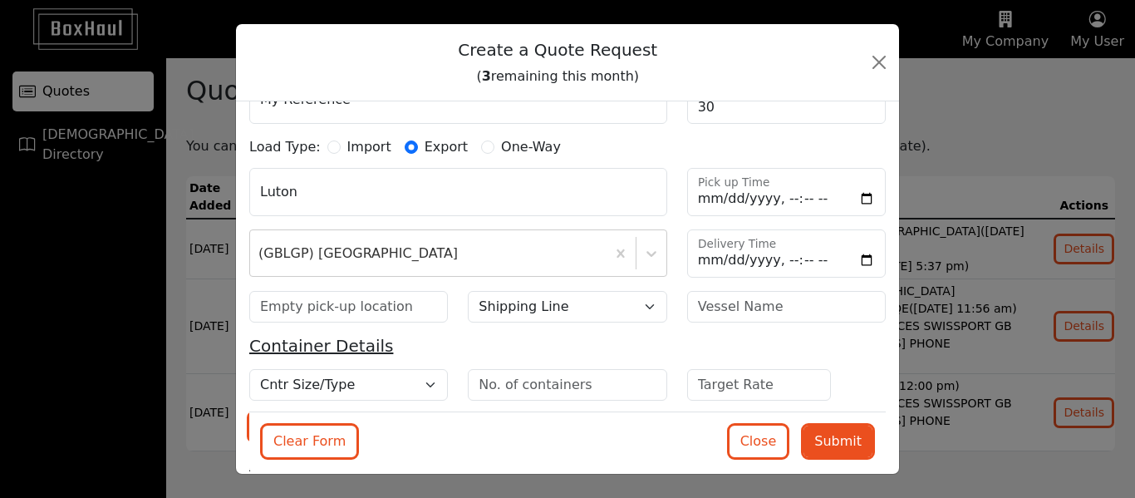
scroll to position [102, 0]
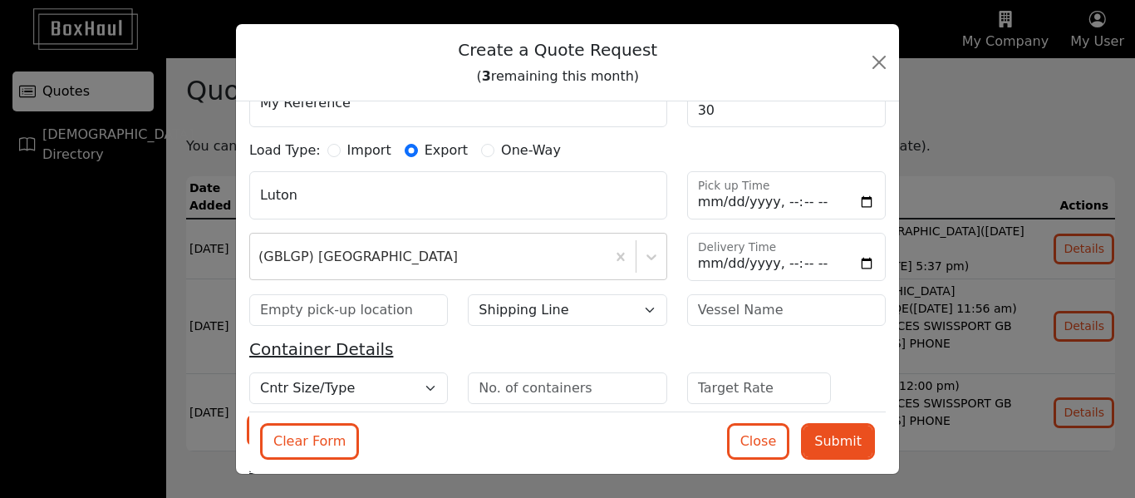
drag, startPoint x: 883, startPoint y: 230, endPoint x: 875, endPoint y: 151, distance: 79.3
click at [875, 151] on form "Container Haulage General Haulage Load Details My Reference 30 Payment Terms (D…" at bounding box center [567, 354] width 637 height 684
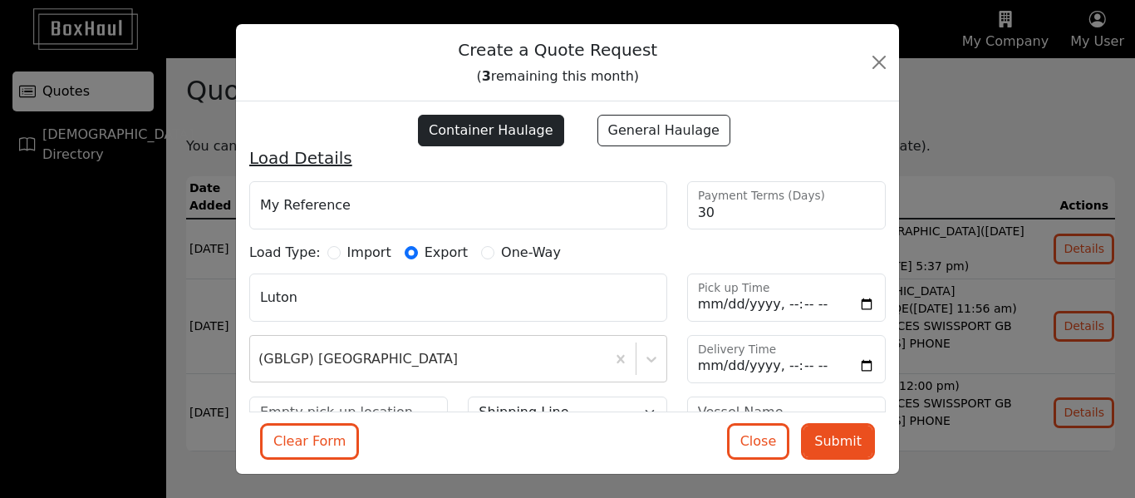
click at [662, 119] on label "General Haulage" at bounding box center [664, 131] width 133 height 32
click at [591, 119] on input "General Haulage" at bounding box center [584, 124] width 13 height 13
radio input "true"
radio input "false"
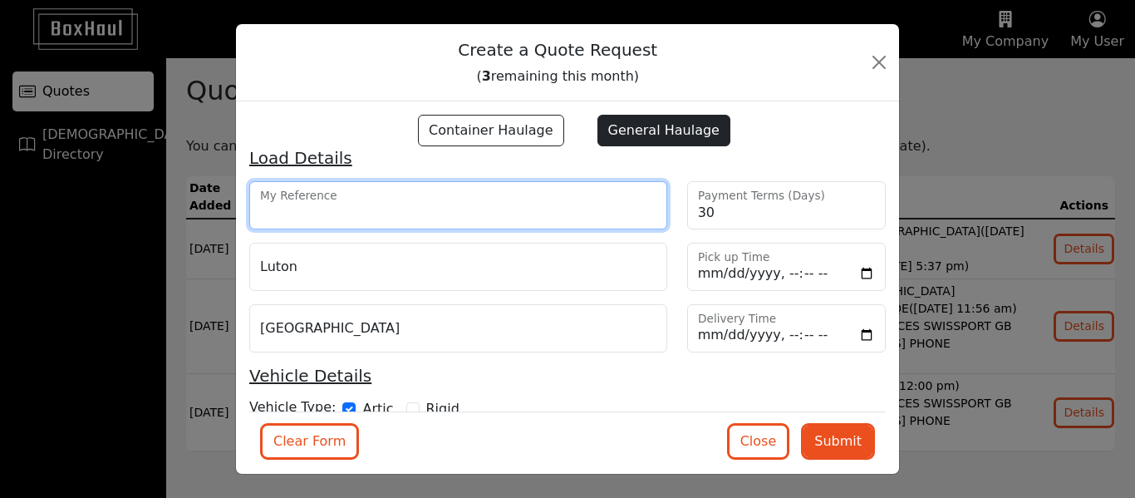
click at [383, 197] on input "My Reference" at bounding box center [458, 205] width 418 height 48
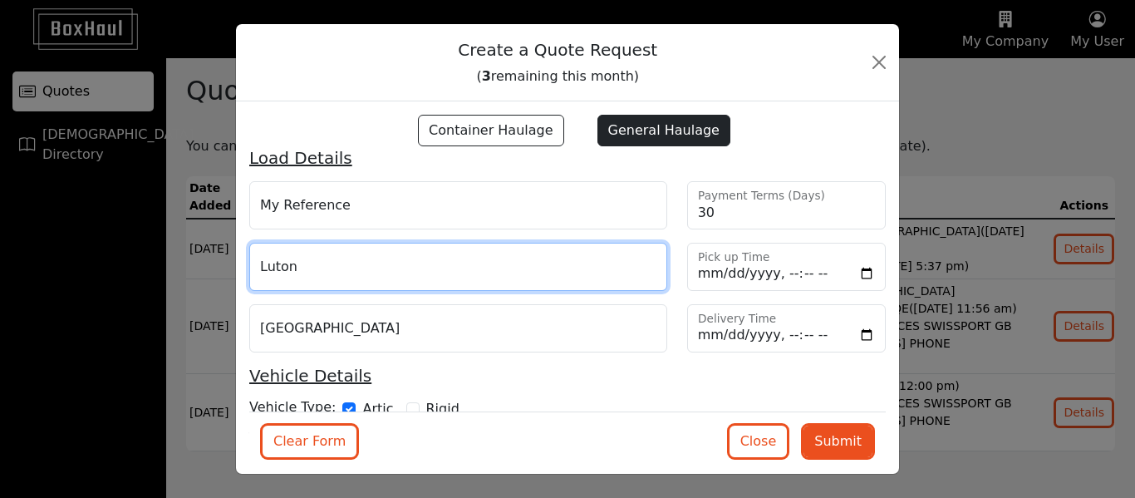
click at [306, 262] on input "Luton" at bounding box center [458, 267] width 418 height 48
click at [305, 262] on input "text" at bounding box center [458, 267] width 418 height 48
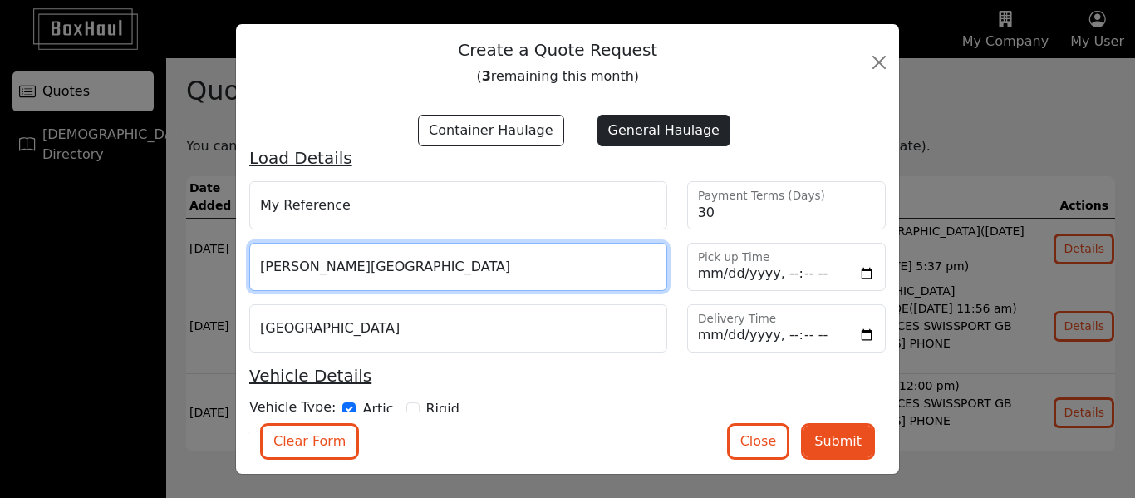
type input "[PERSON_NAME][GEOGRAPHIC_DATA]"
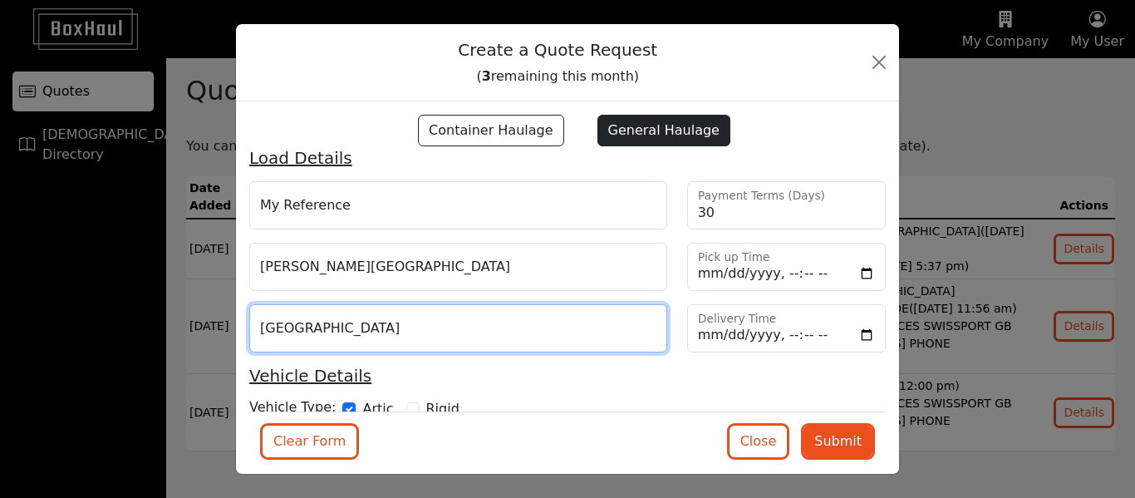
click at [304, 327] on input "[GEOGRAPHIC_DATA]" at bounding box center [458, 328] width 418 height 48
type input "G"
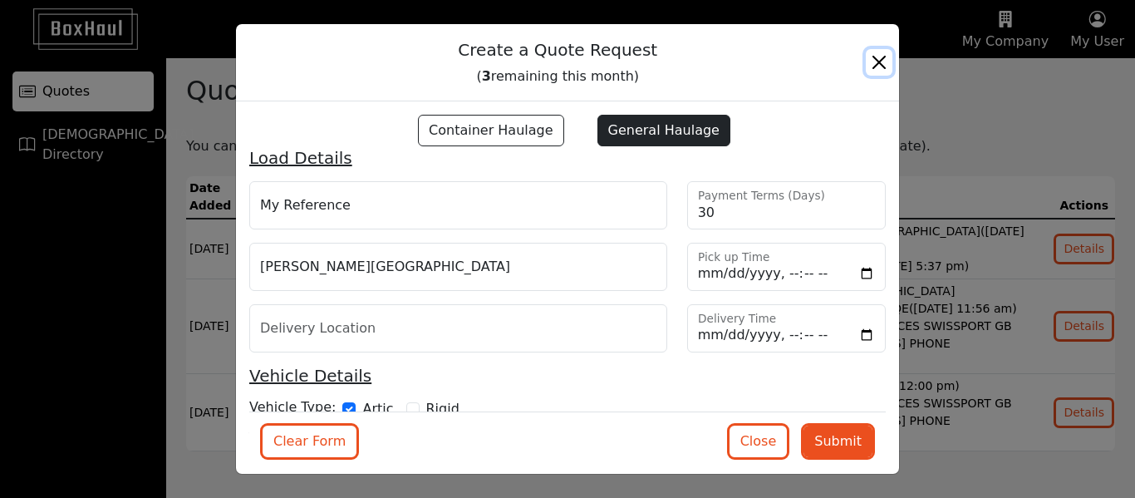
click at [888, 65] on button "Close" at bounding box center [879, 62] width 27 height 27
